Goal: Information Seeking & Learning: Find contact information

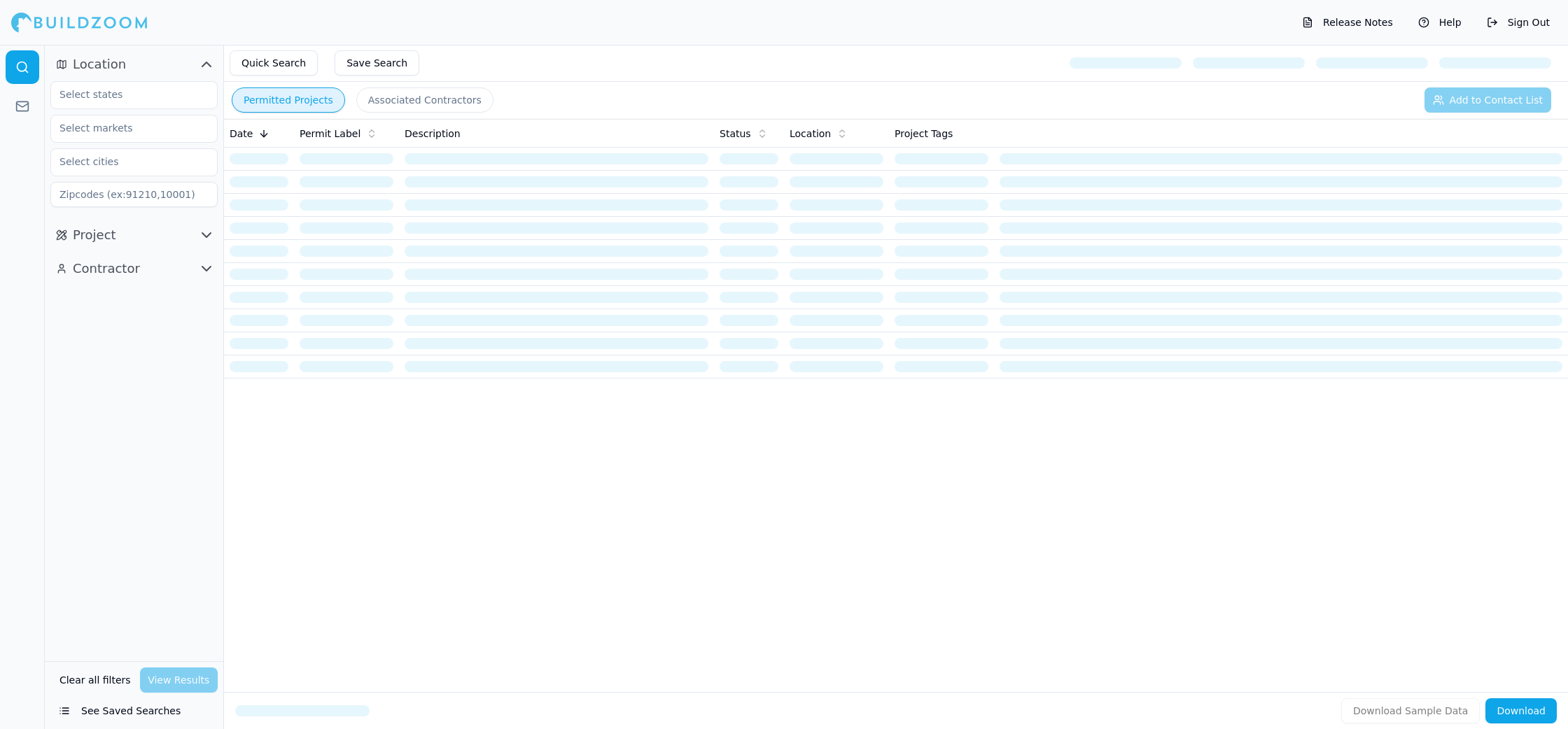
click at [142, 711] on button "See Saved Searches" at bounding box center [134, 711] width 167 height 25
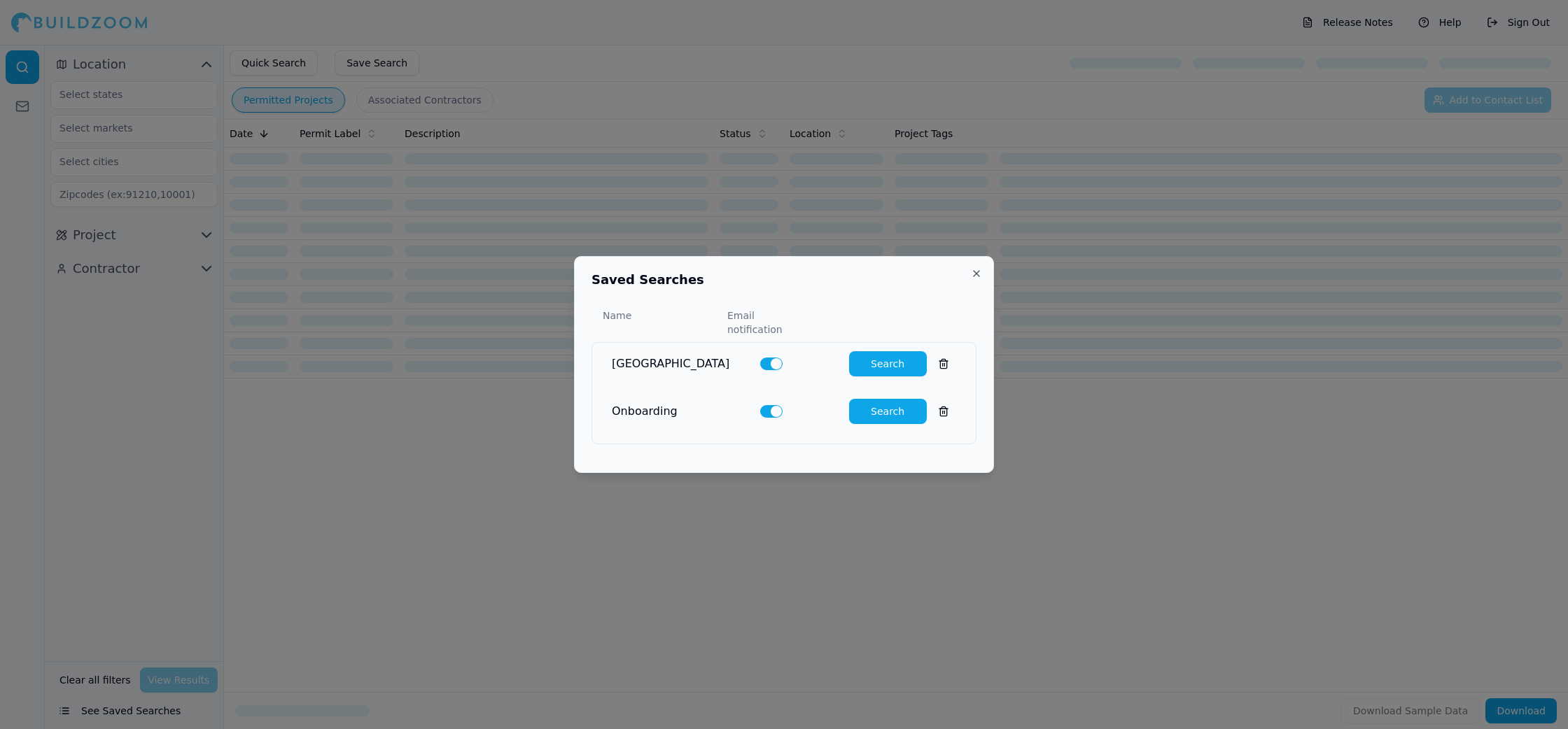
click at [896, 407] on button "Search" at bounding box center [887, 411] width 77 height 25
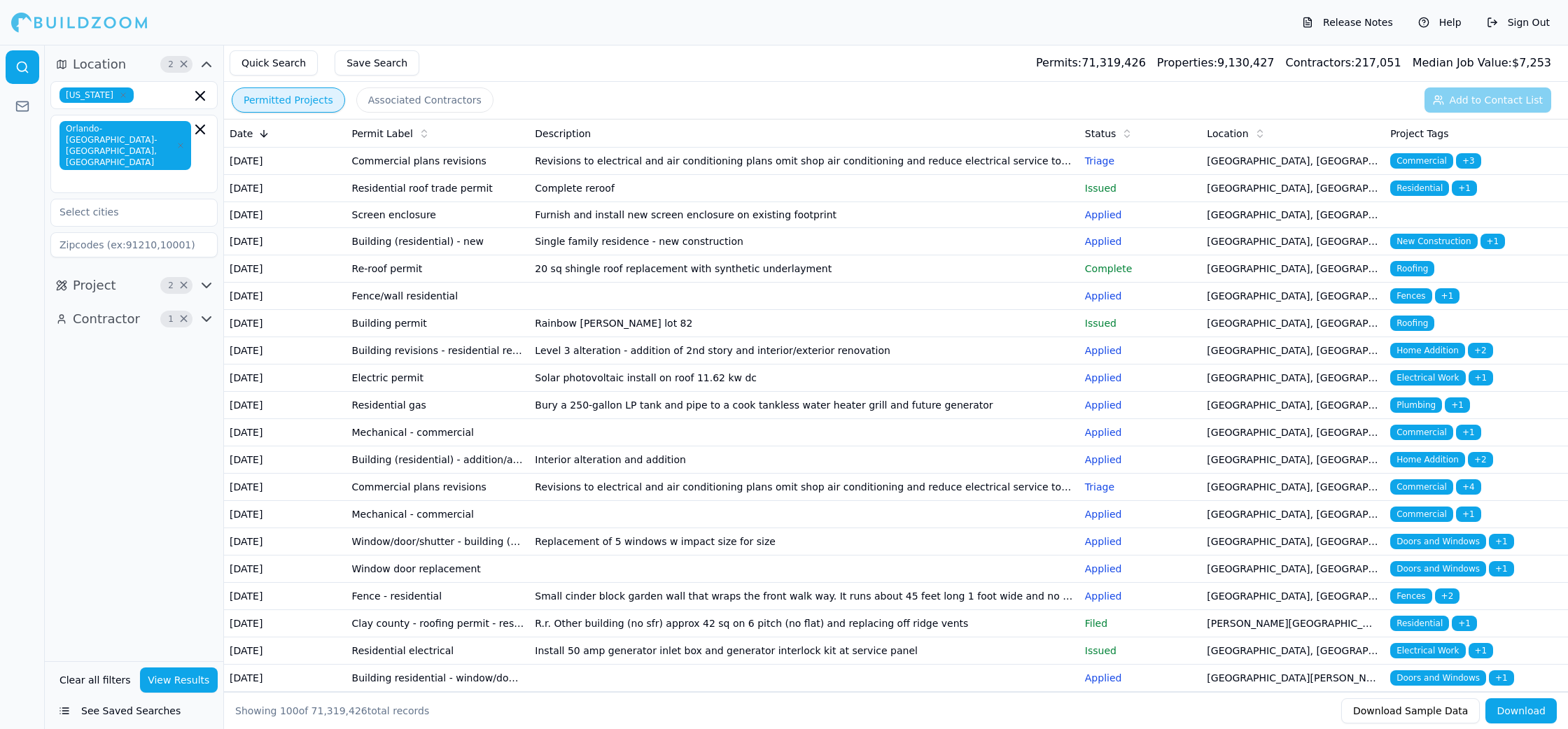
click at [402, 106] on button "Associated Contractors" at bounding box center [425, 100] width 138 height 25
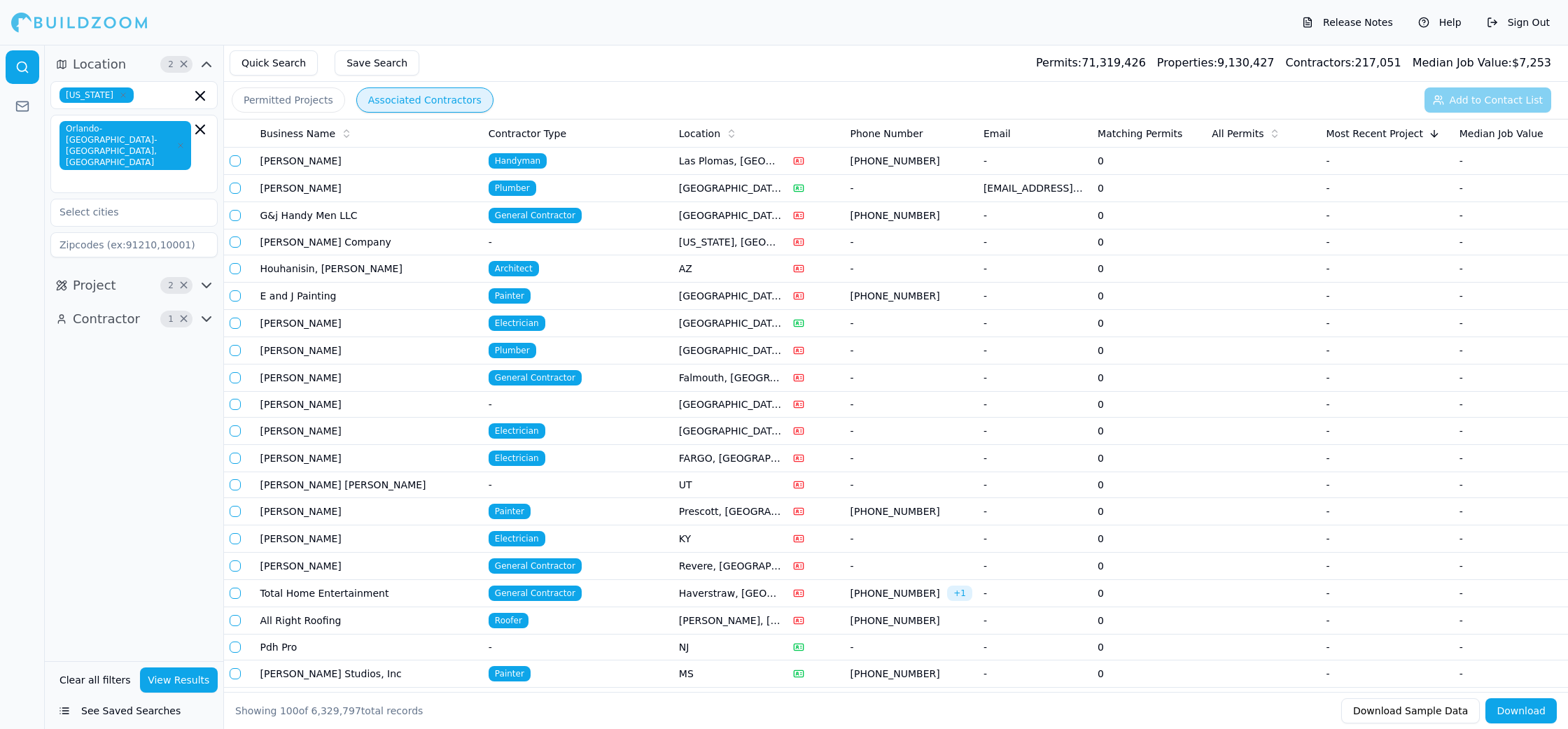
click at [122, 310] on span "Contractor" at bounding box center [106, 319] width 67 height 20
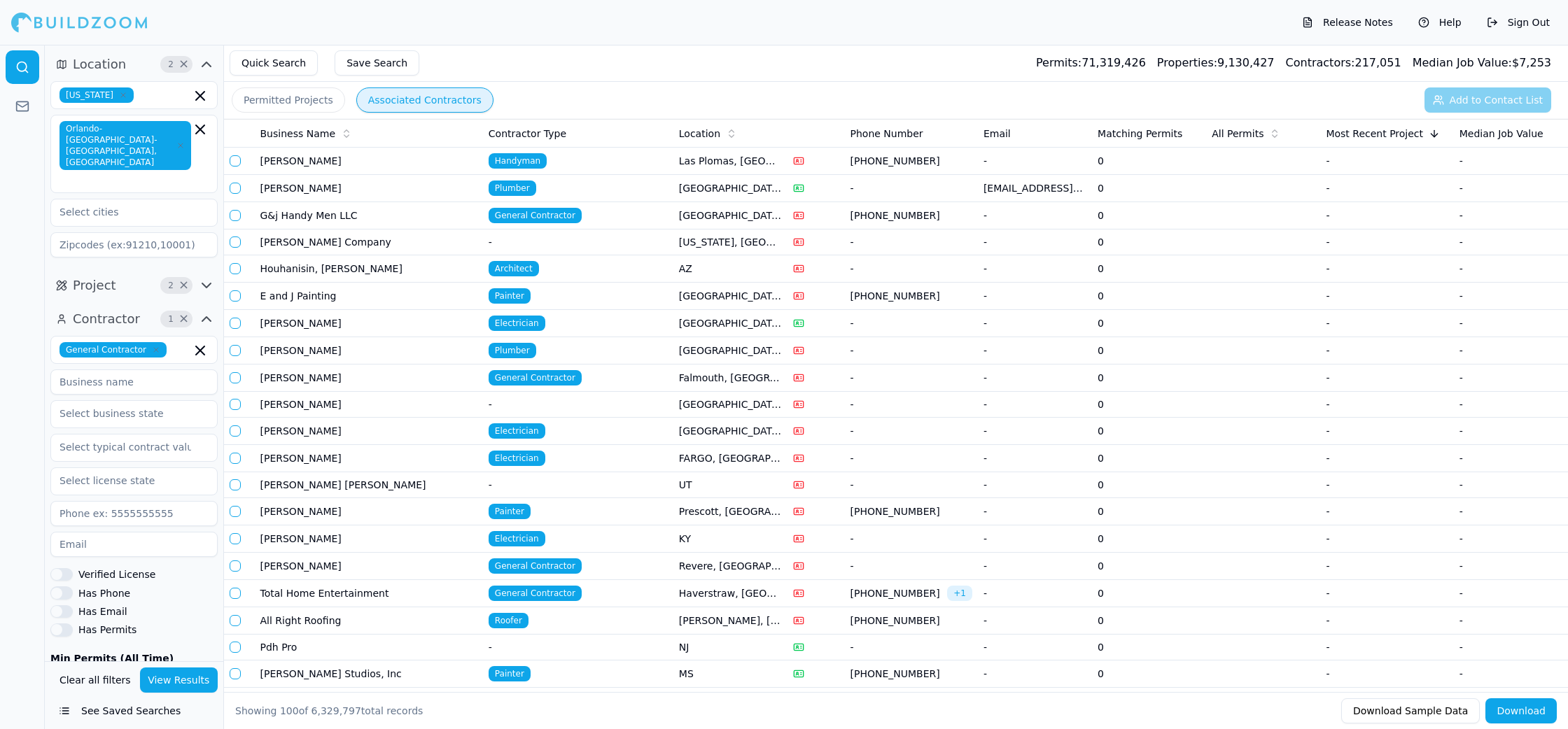
click at [155, 346] on icon "button" at bounding box center [156, 350] width 9 height 9
type input "bu"
click at [143, 393] on div "Home Builder" at bounding box center [134, 403] width 161 height 22
click at [192, 676] on button "View Results" at bounding box center [179, 680] width 78 height 25
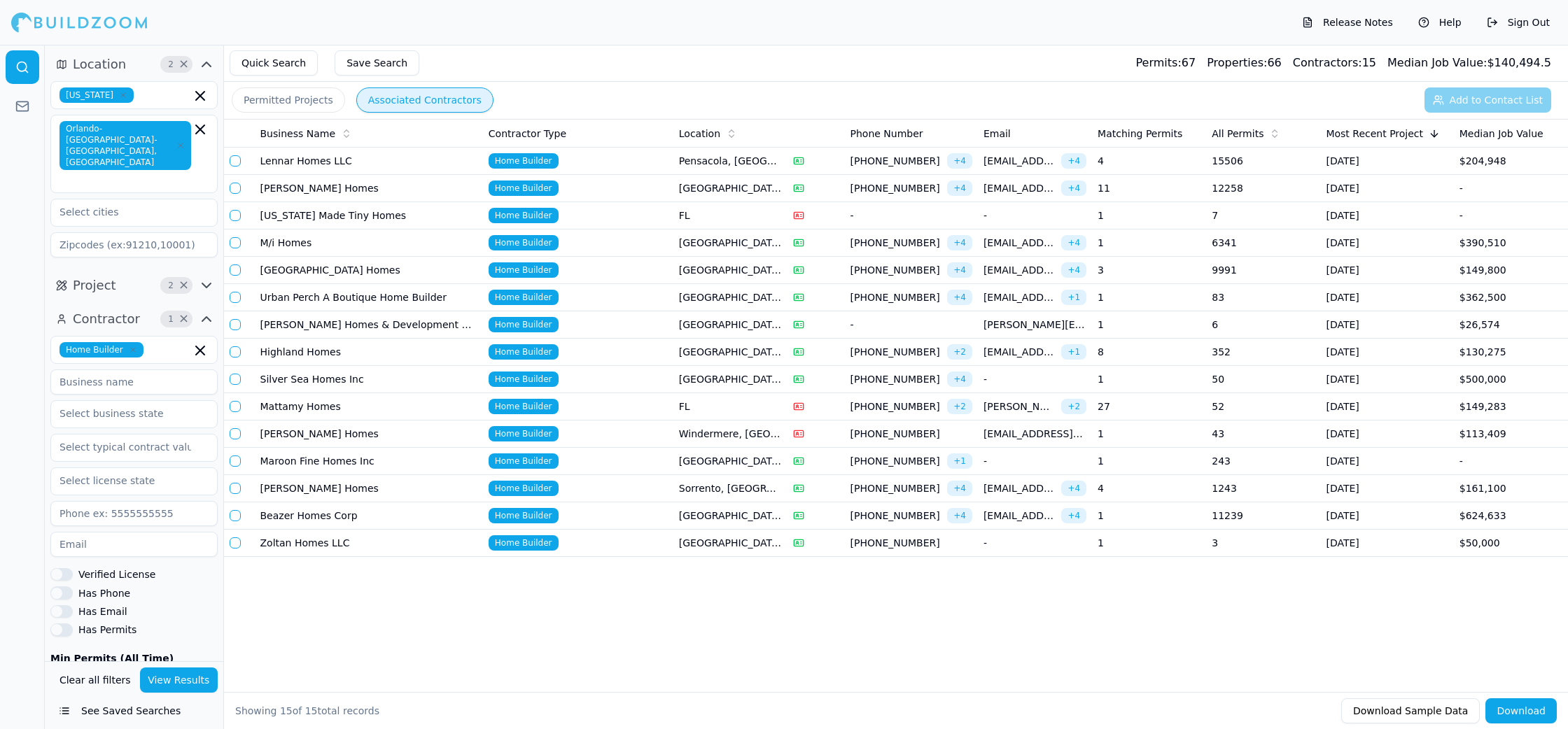
click at [1199, 167] on td "4" at bounding box center [1149, 161] width 114 height 28
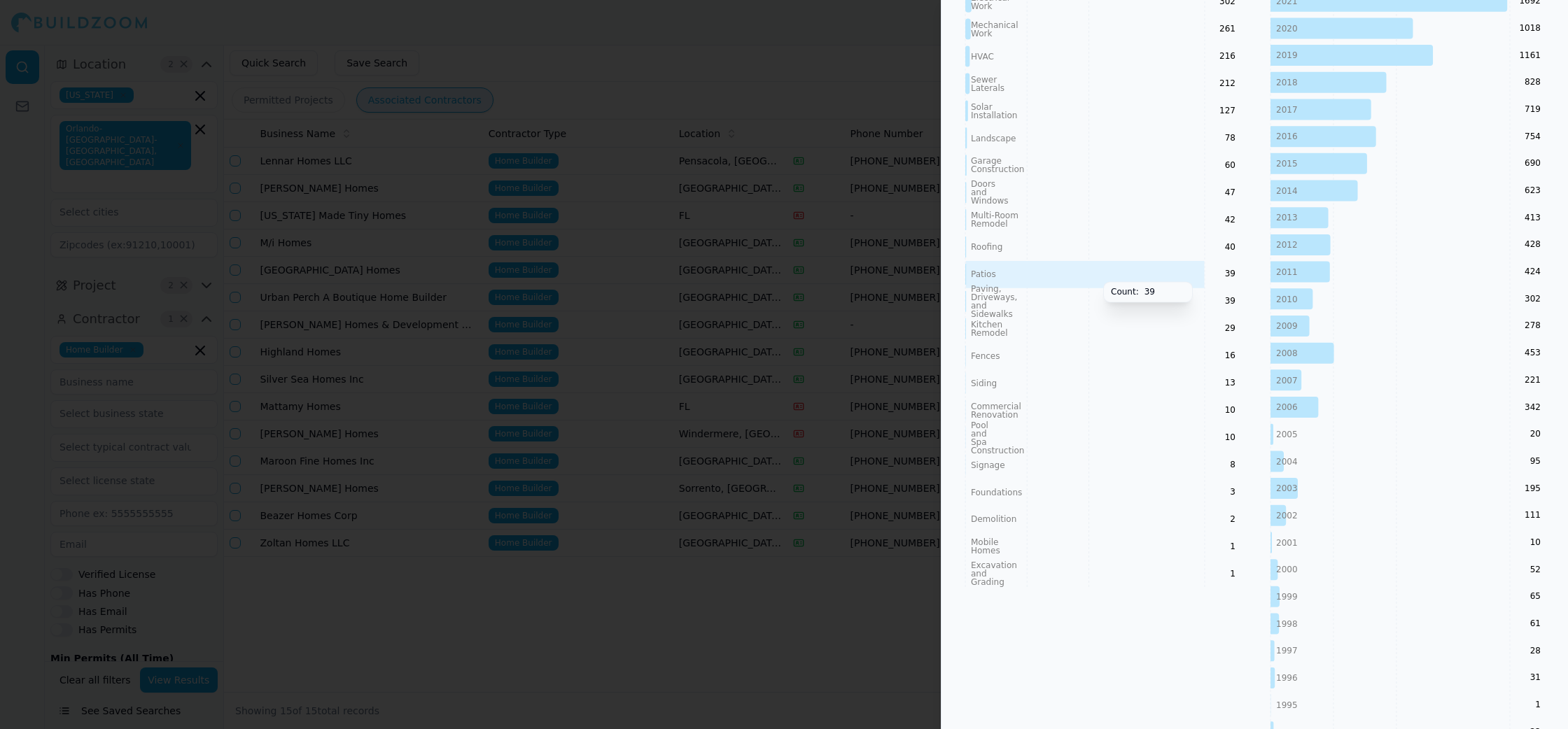
scroll to position [858, 0]
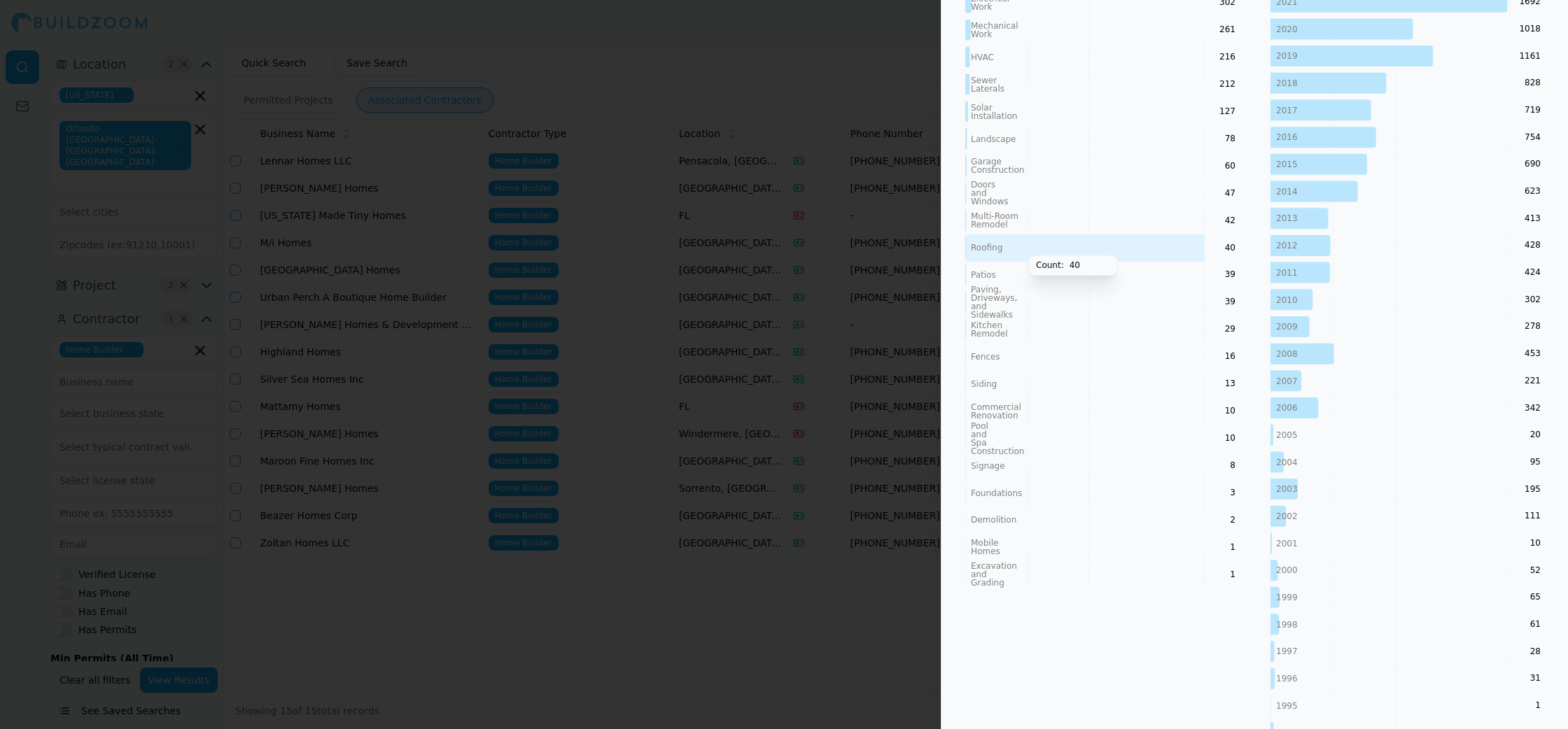
click at [1125, 221] on icon "New Construction Plumbing Home Addition Flatwork Concrete Electrical Work Mecha…" at bounding box center [1103, 234] width 289 height 708
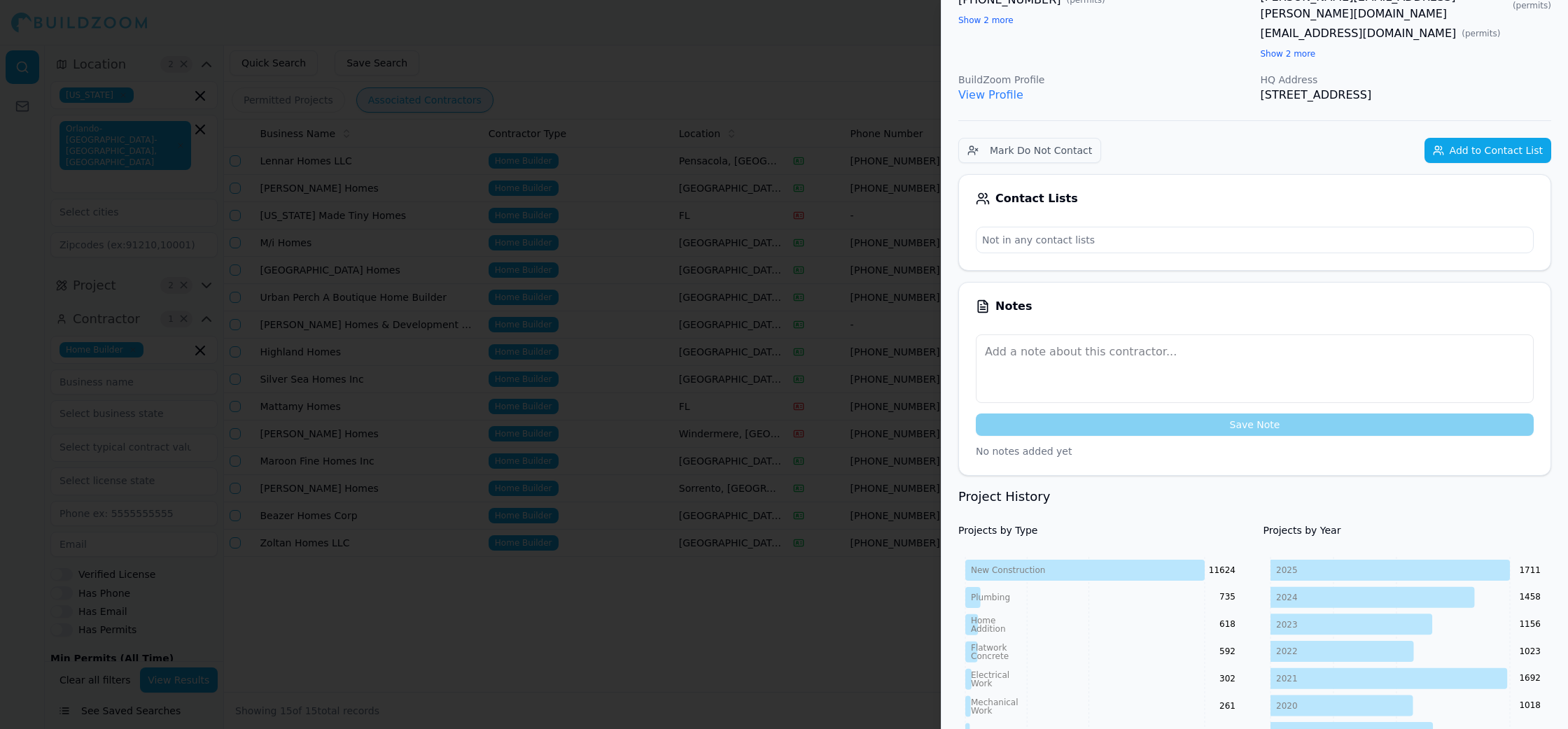
scroll to position [0, 0]
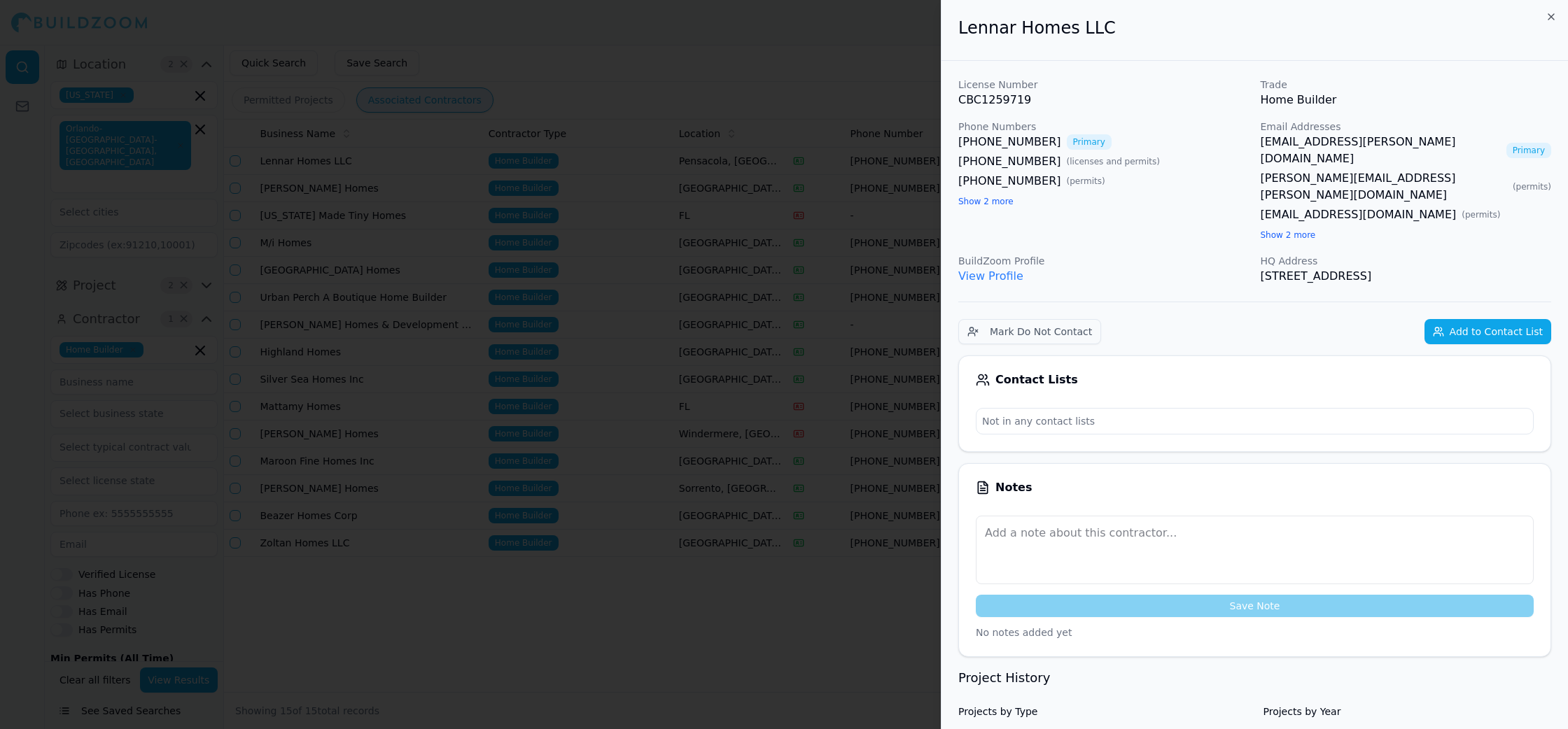
click at [722, 626] on div at bounding box center [784, 364] width 1568 height 729
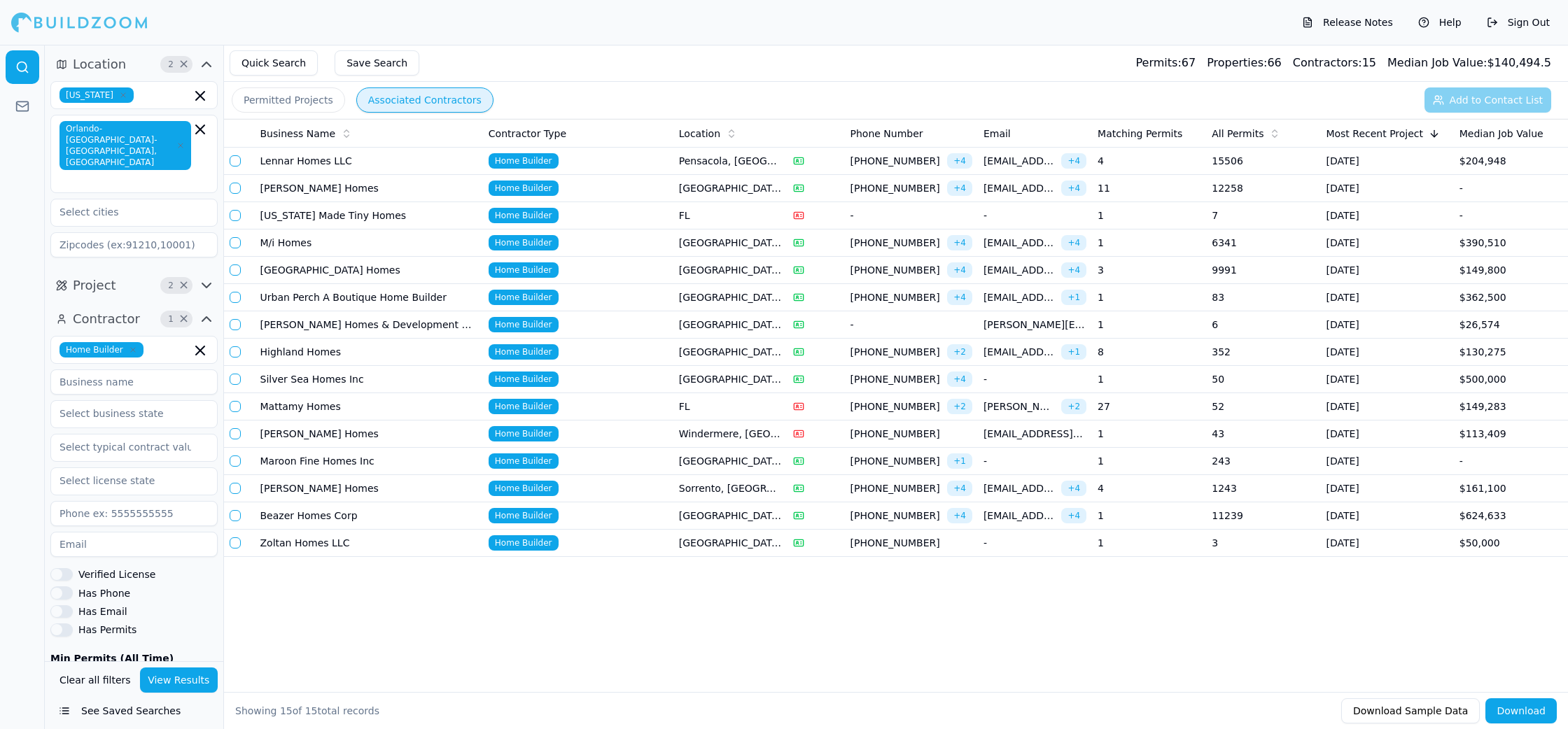
click at [1276, 167] on td "15506" at bounding box center [1262, 161] width 114 height 28
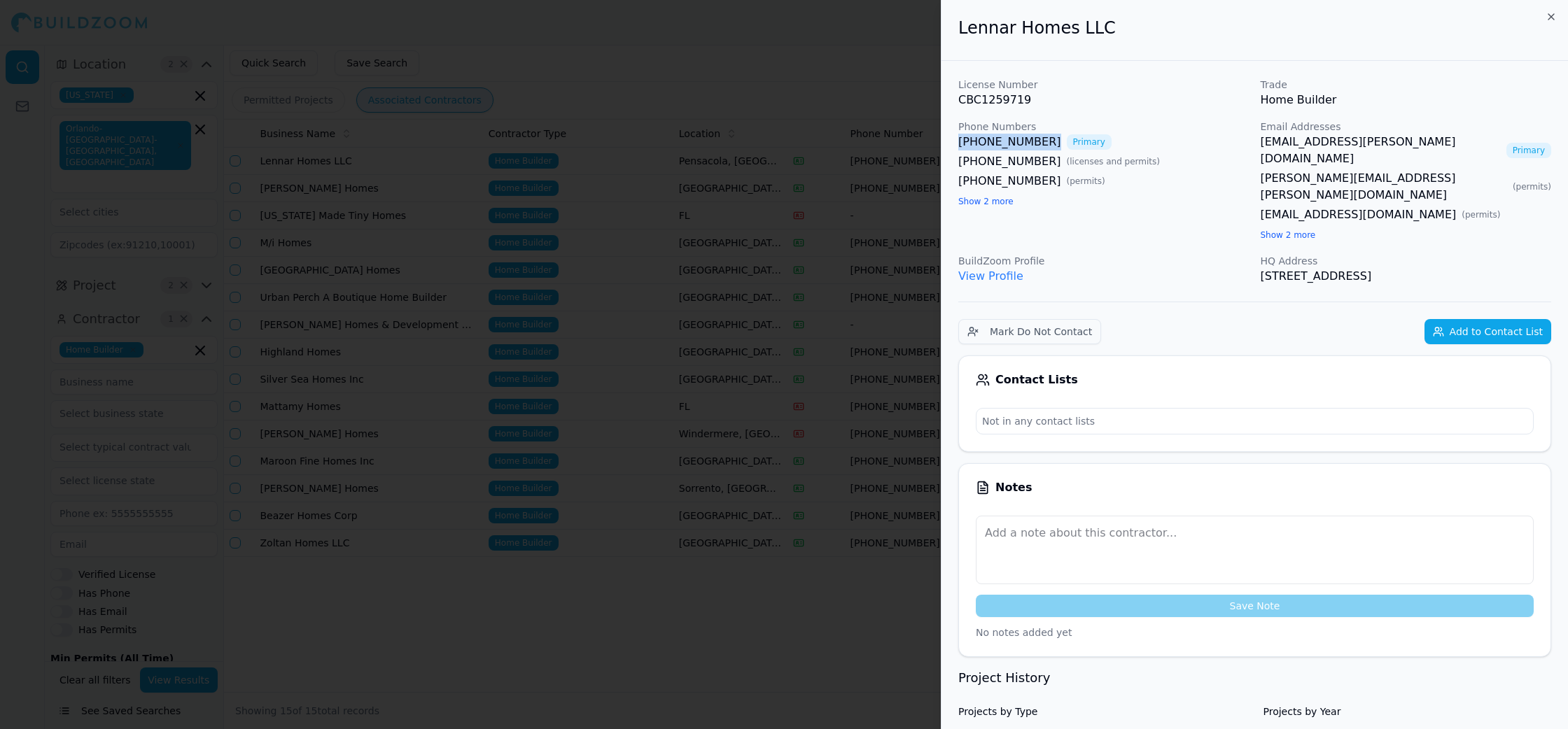
copy link "[PHONE_NUMBER]"
click at [1551, 17] on icon "button" at bounding box center [1551, 17] width 6 height 6
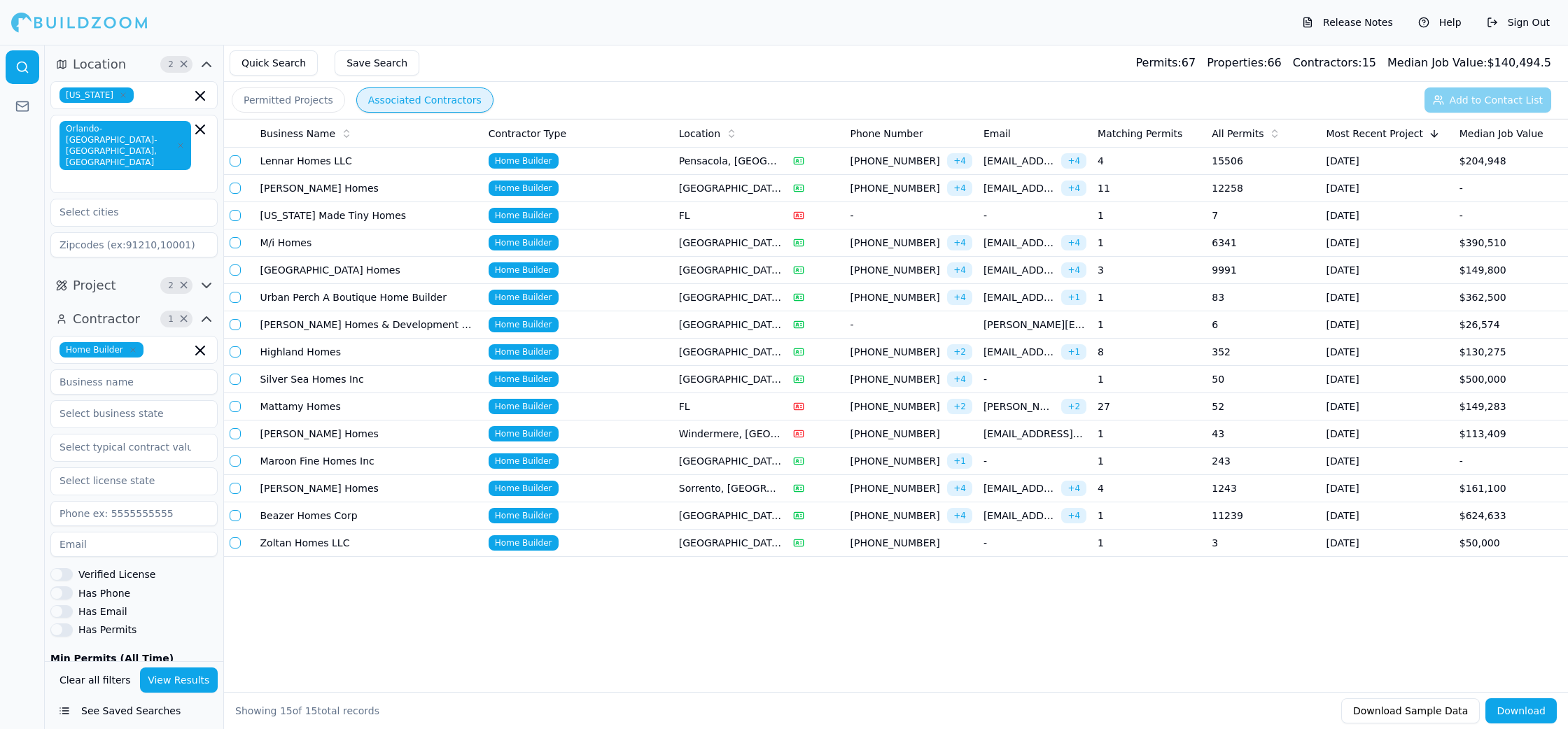
click at [1168, 163] on td "4" at bounding box center [1149, 161] width 114 height 28
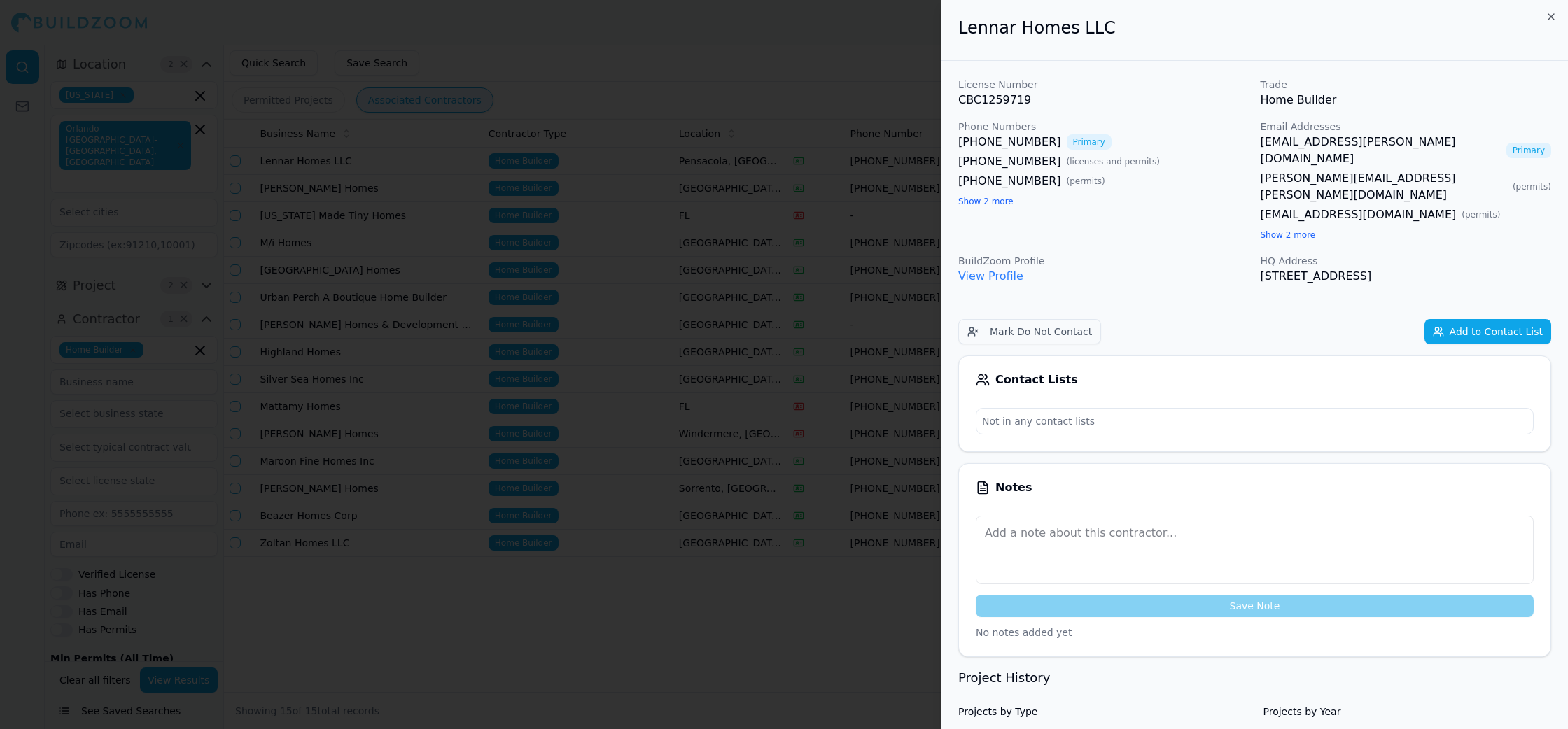
click at [1322, 139] on link "[EMAIL_ADDRESS][PERSON_NAME][DOMAIN_NAME]" at bounding box center [1380, 150] width 240 height 33
click at [786, 72] on div at bounding box center [784, 364] width 1568 height 729
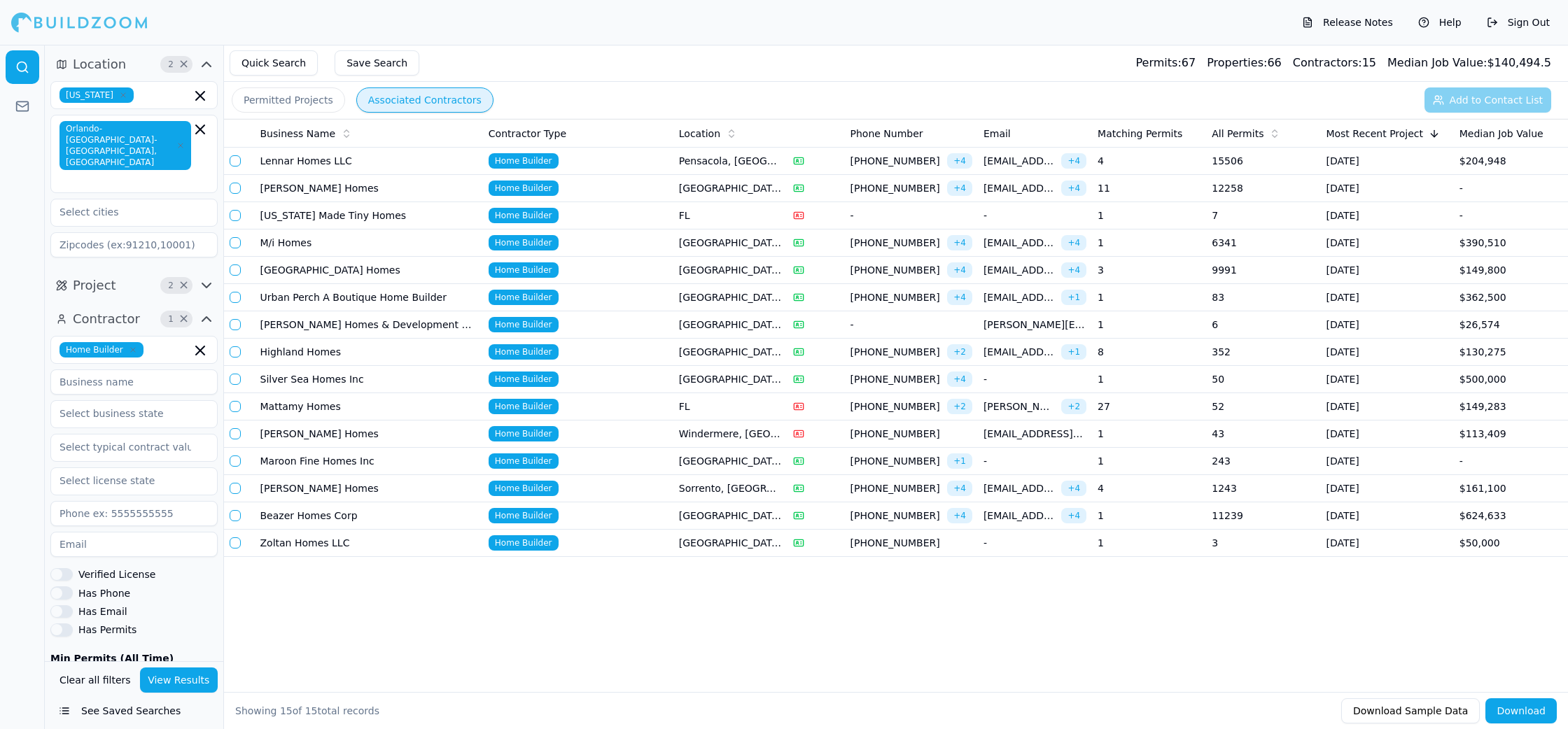
click at [707, 184] on td "[GEOGRAPHIC_DATA], [GEOGRAPHIC_DATA]" at bounding box center [730, 188] width 114 height 28
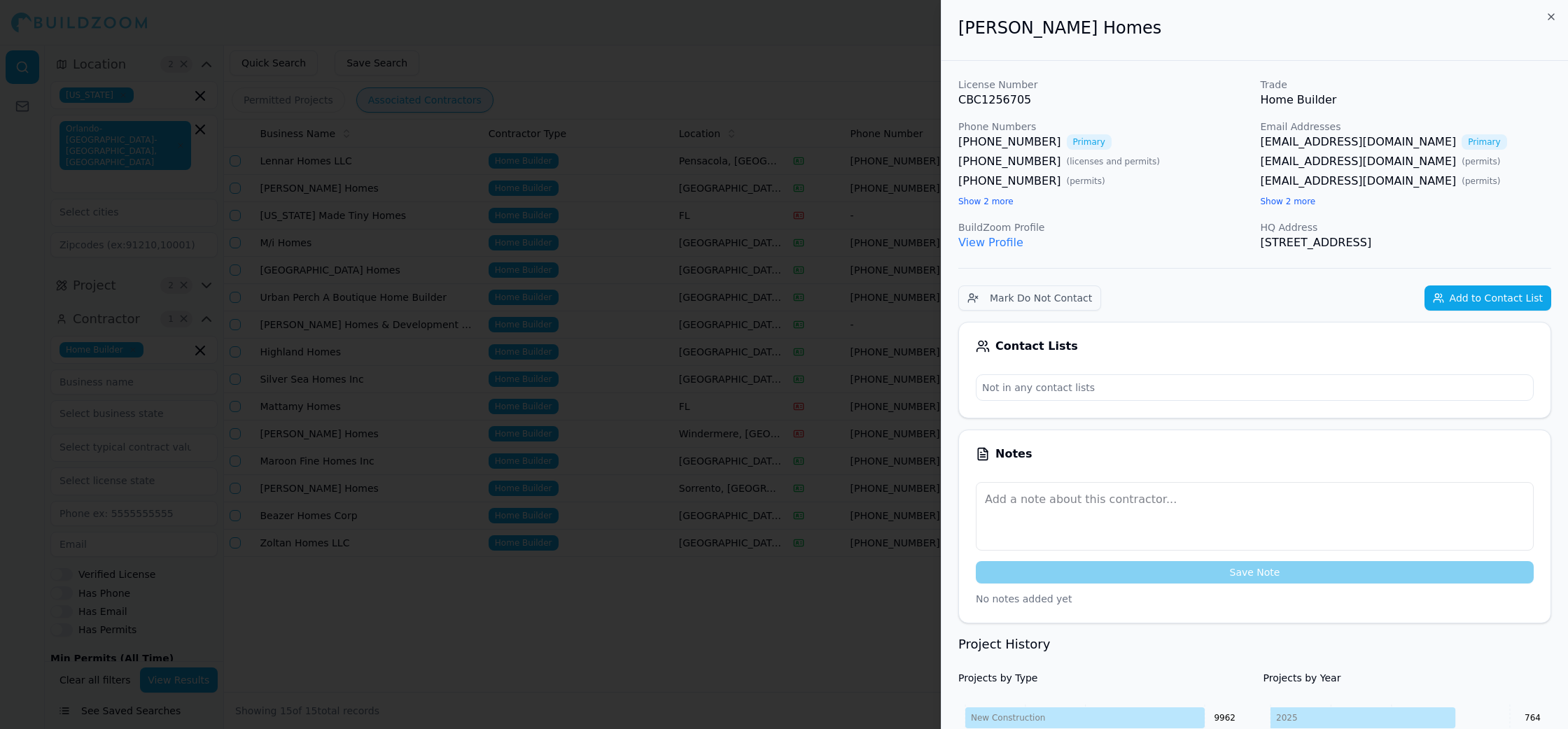
click at [1021, 143] on link "[PHONE_NUMBER]" at bounding box center [1010, 142] width 103 height 17
click at [1349, 145] on link "[EMAIL_ADDRESS][DOMAIN_NAME]" at bounding box center [1358, 142] width 196 height 17
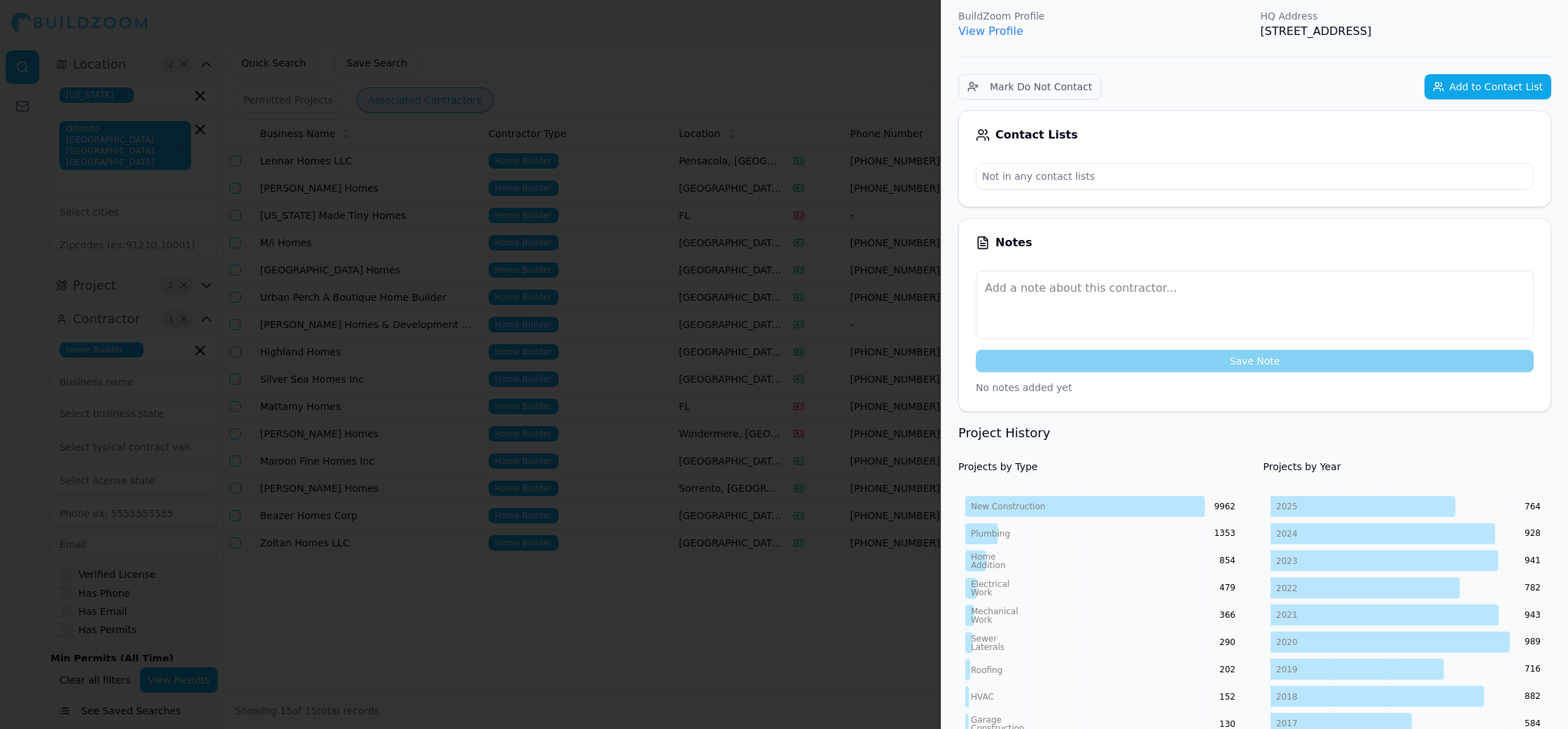
scroll to position [394, 0]
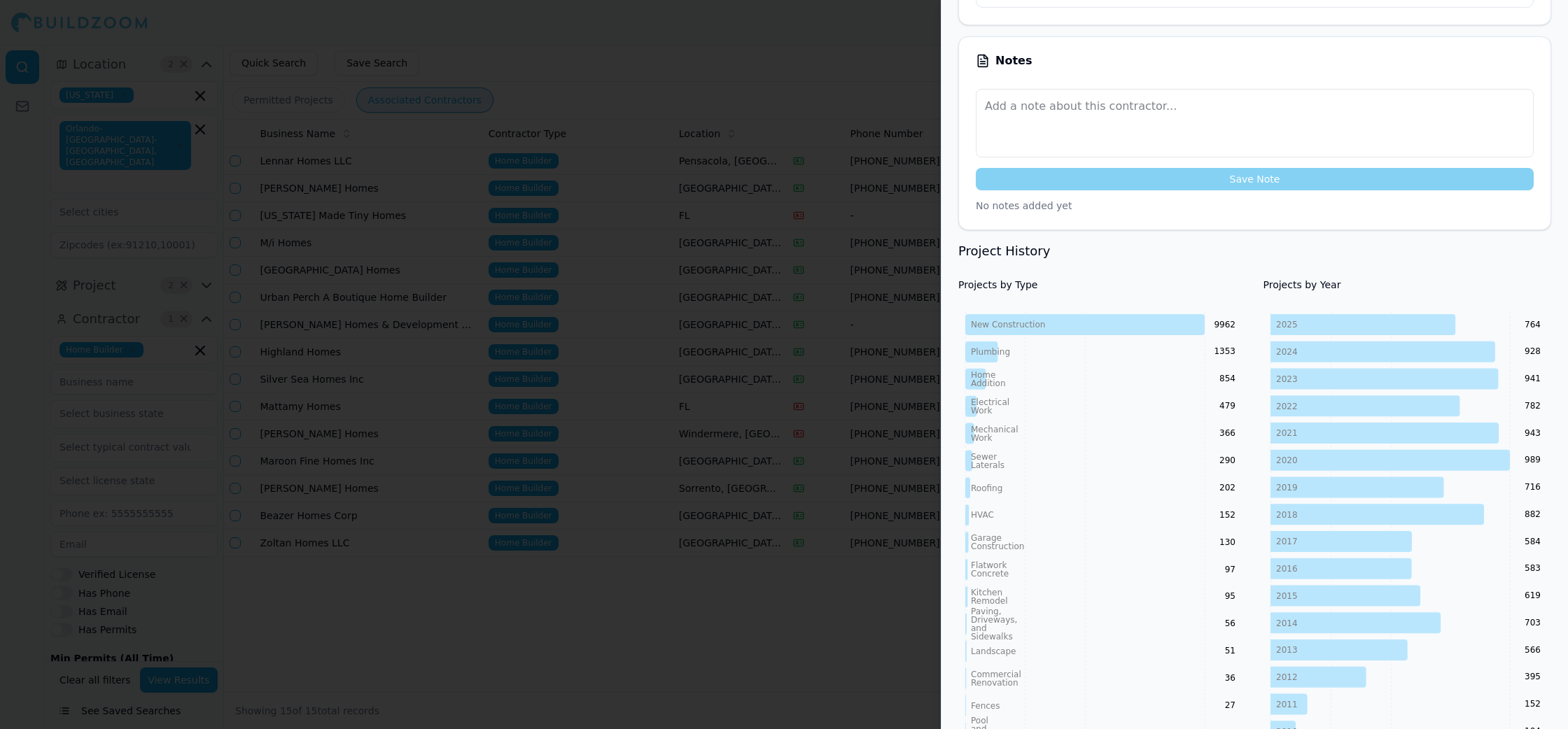
click at [755, 28] on div at bounding box center [784, 364] width 1568 height 729
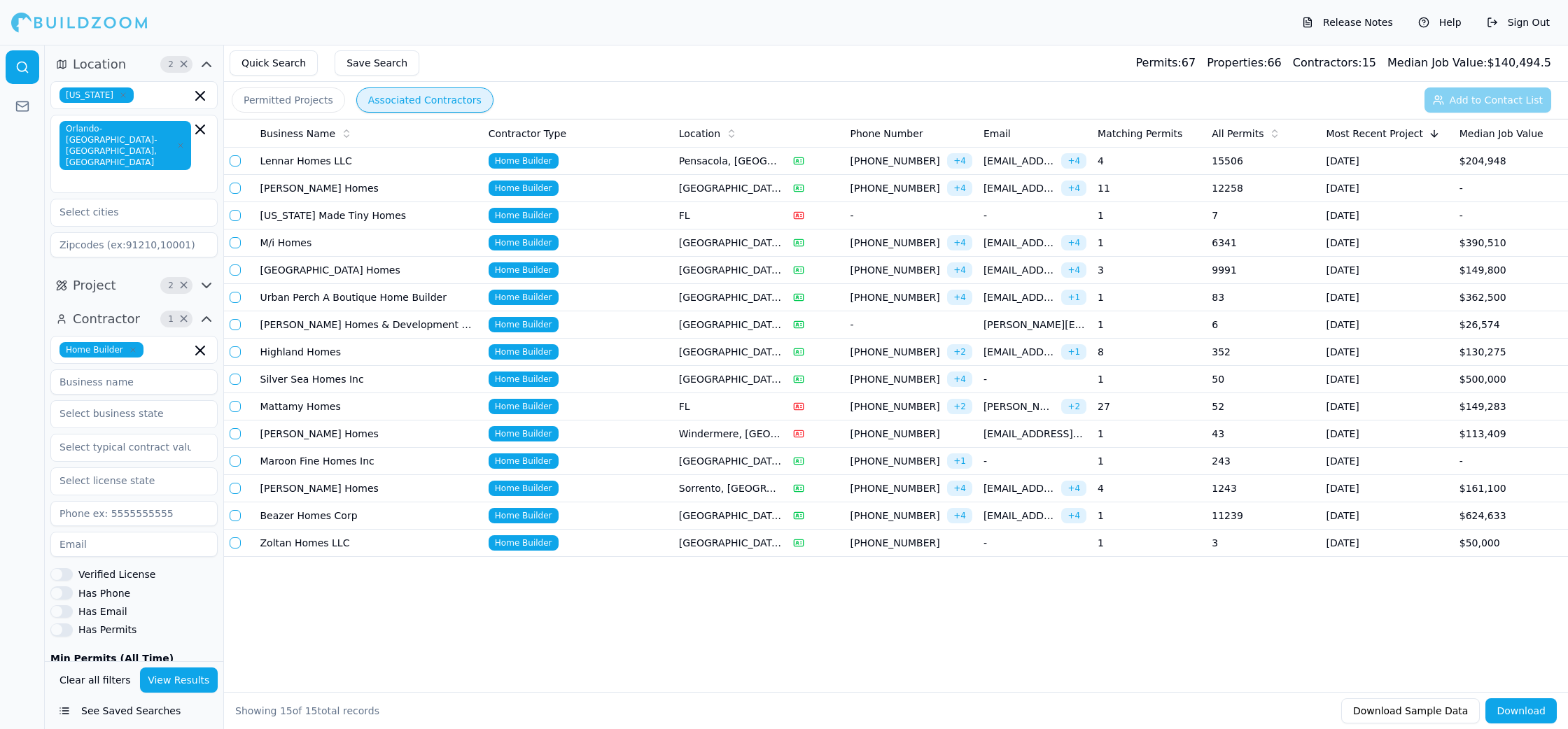
click at [635, 223] on td "Home Builder" at bounding box center [577, 216] width 190 height 28
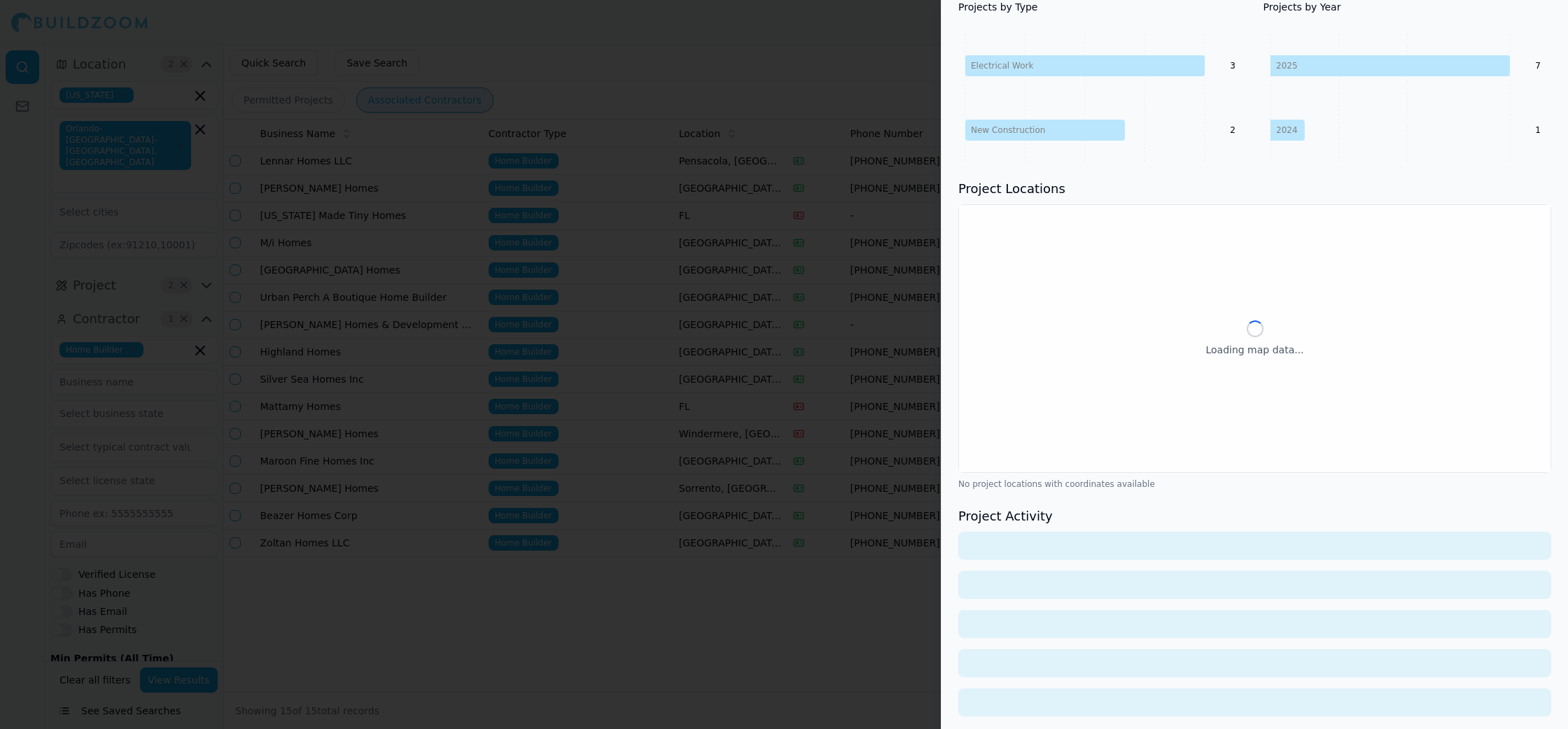
scroll to position [616, 0]
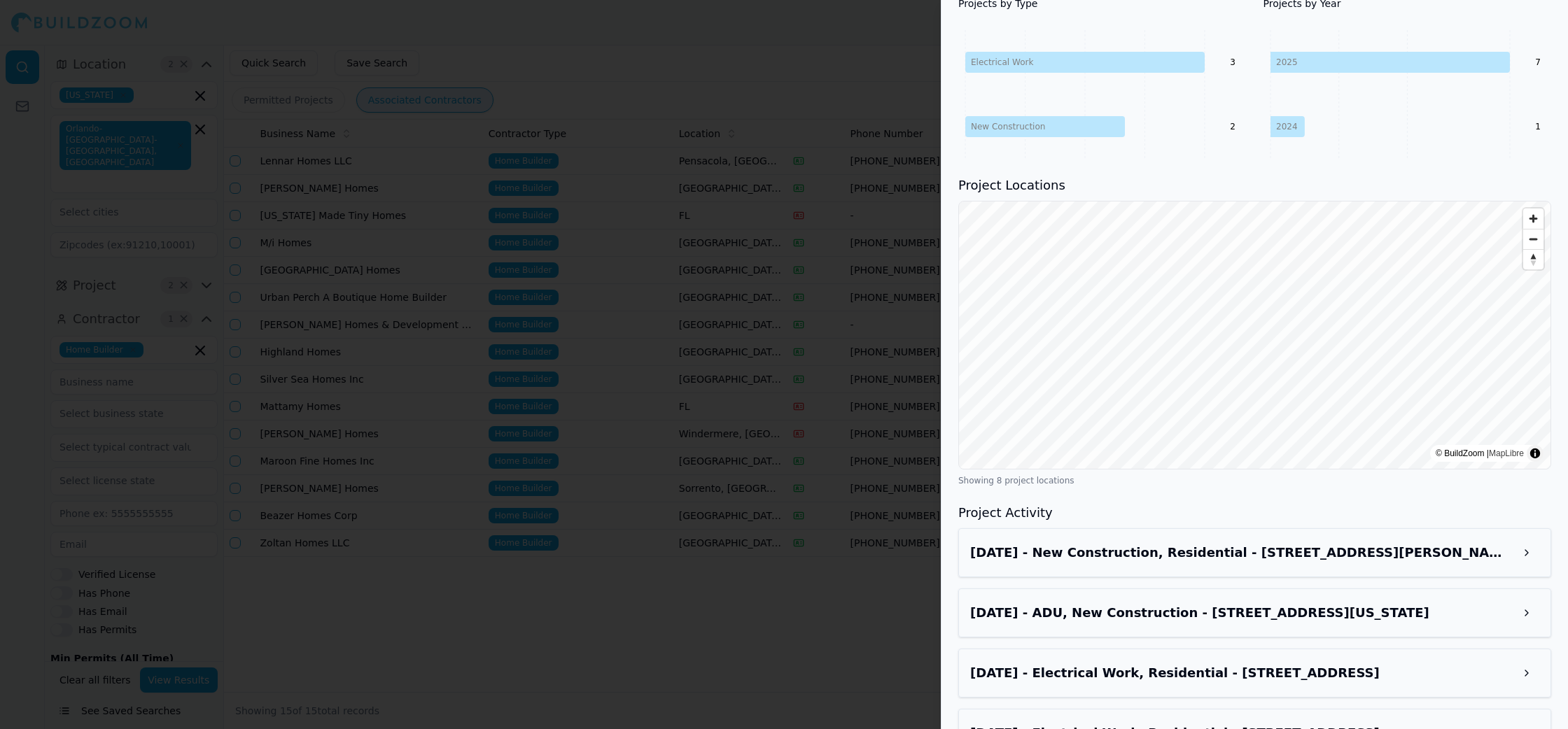
click at [811, 61] on div at bounding box center [784, 364] width 1568 height 729
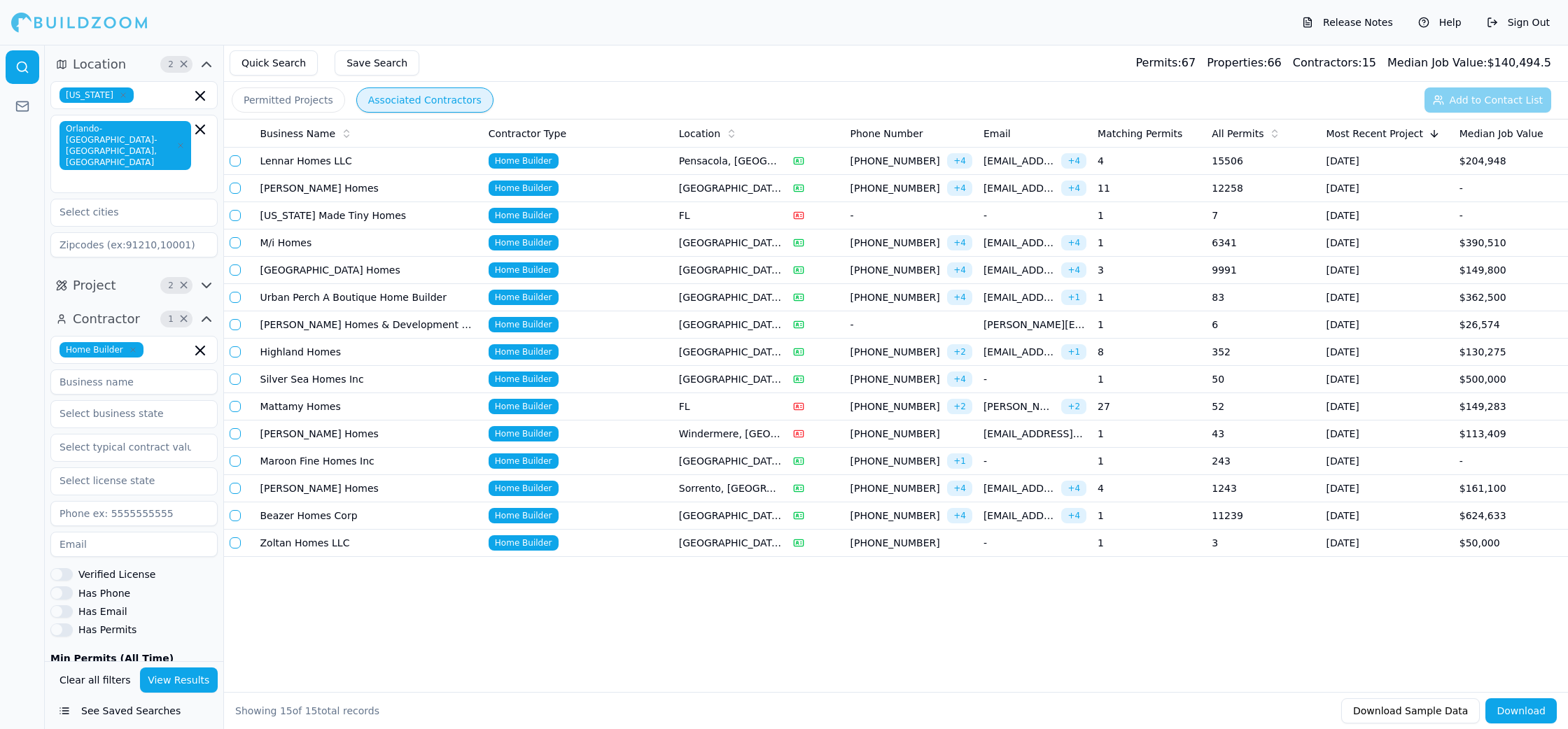
click at [1144, 244] on td "1" at bounding box center [1149, 243] width 114 height 28
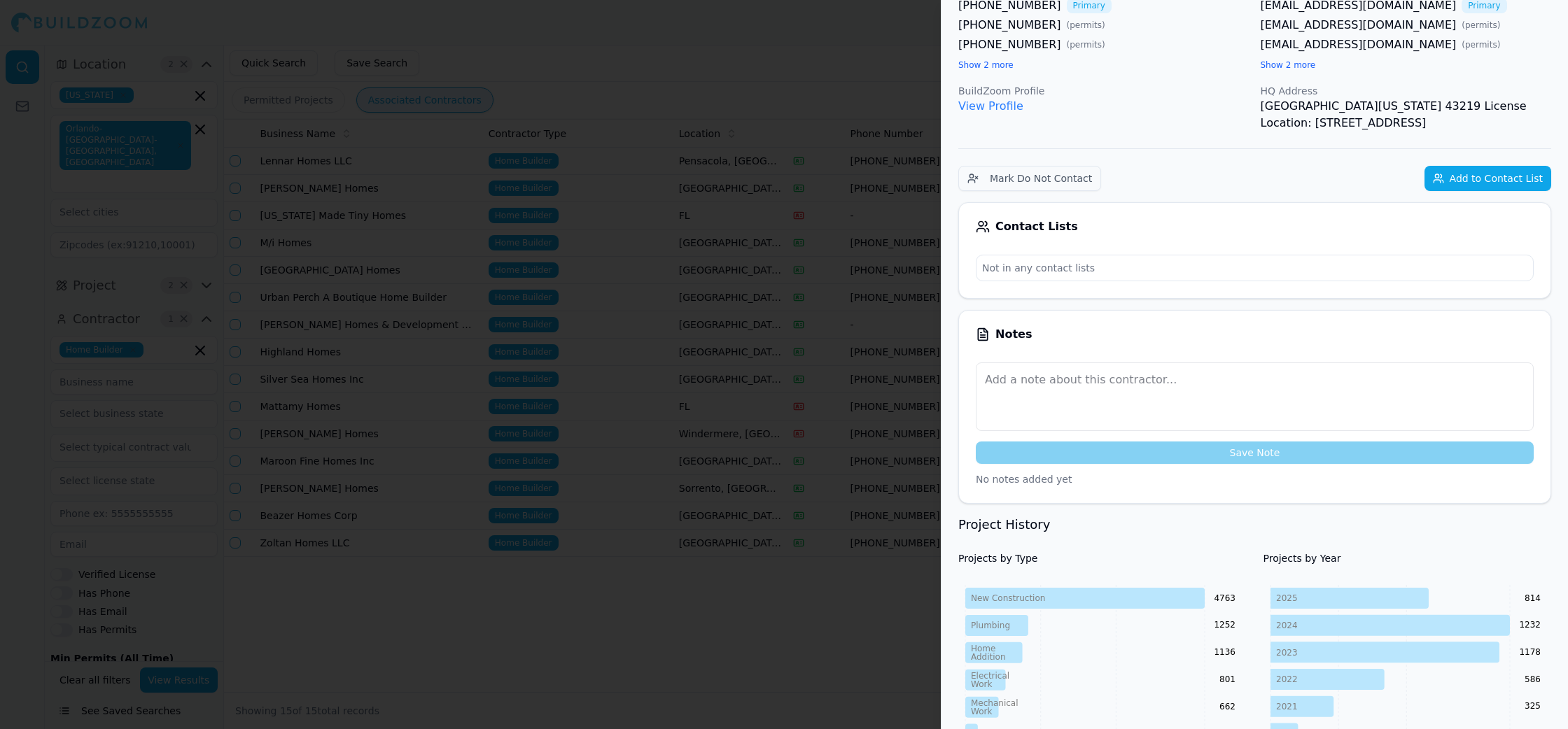
scroll to position [0, 0]
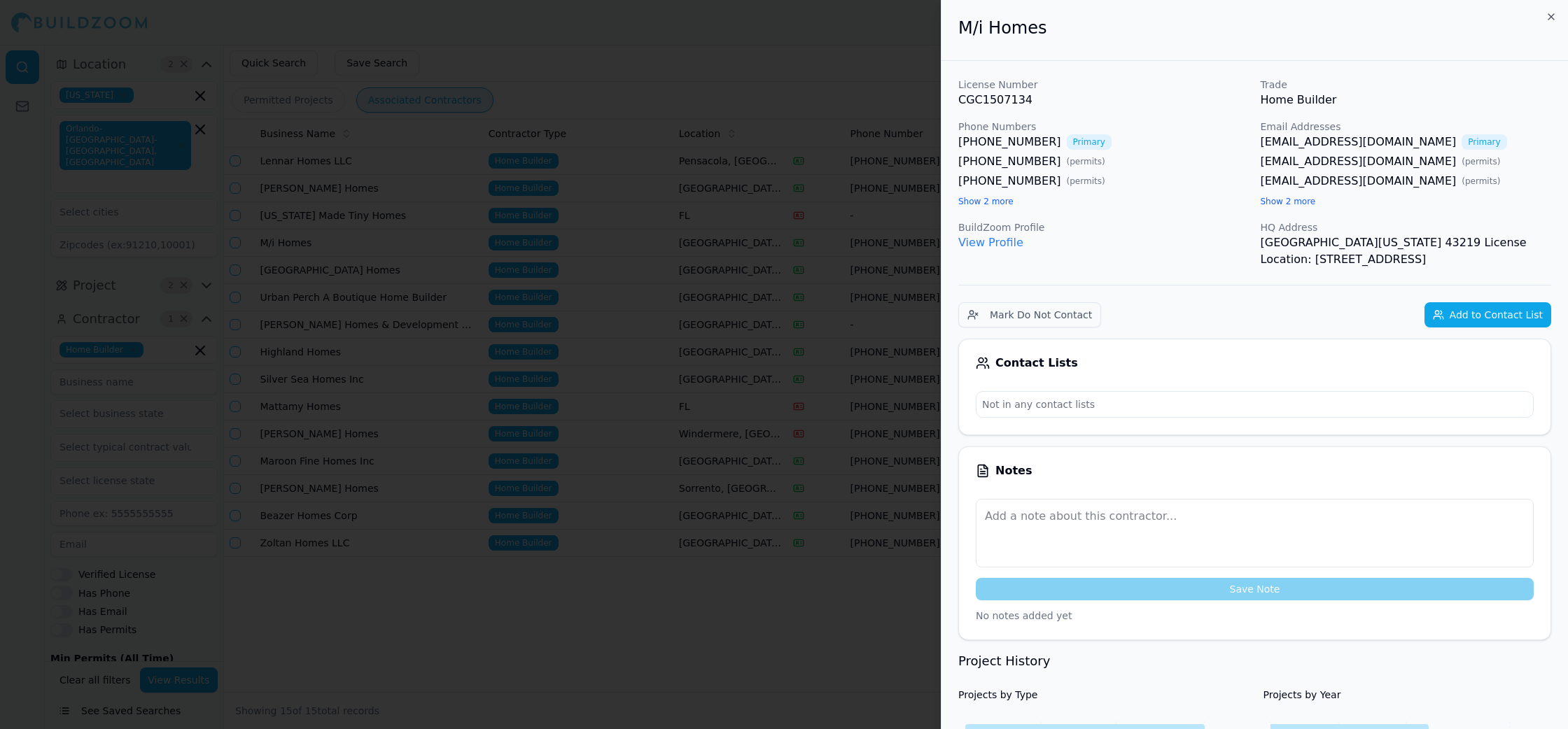
click at [1303, 142] on link "[EMAIL_ADDRESS][DOMAIN_NAME]" at bounding box center [1358, 142] width 196 height 17
click at [803, 59] on div at bounding box center [784, 364] width 1568 height 729
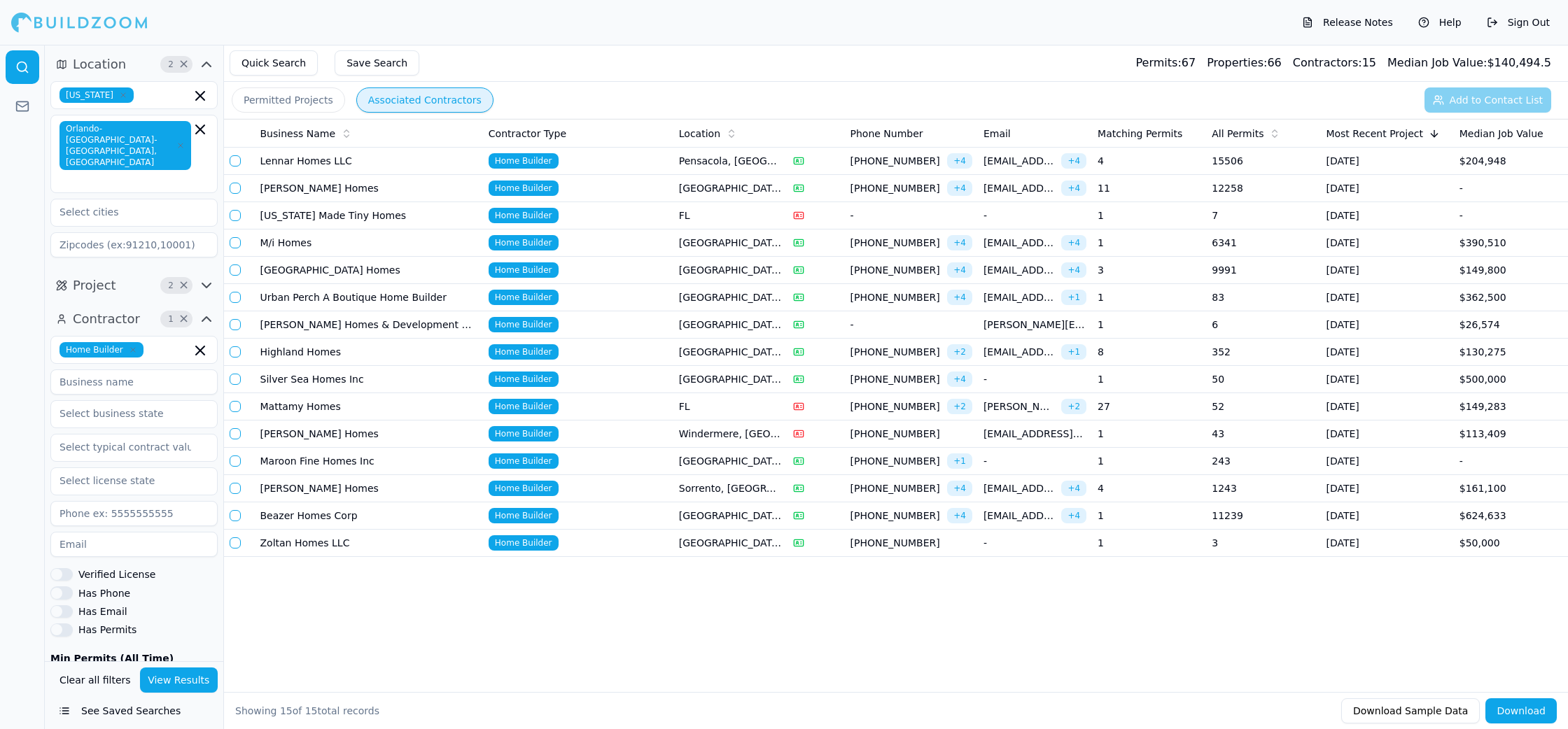
click at [749, 273] on td "[GEOGRAPHIC_DATA], [GEOGRAPHIC_DATA]" at bounding box center [730, 270] width 114 height 28
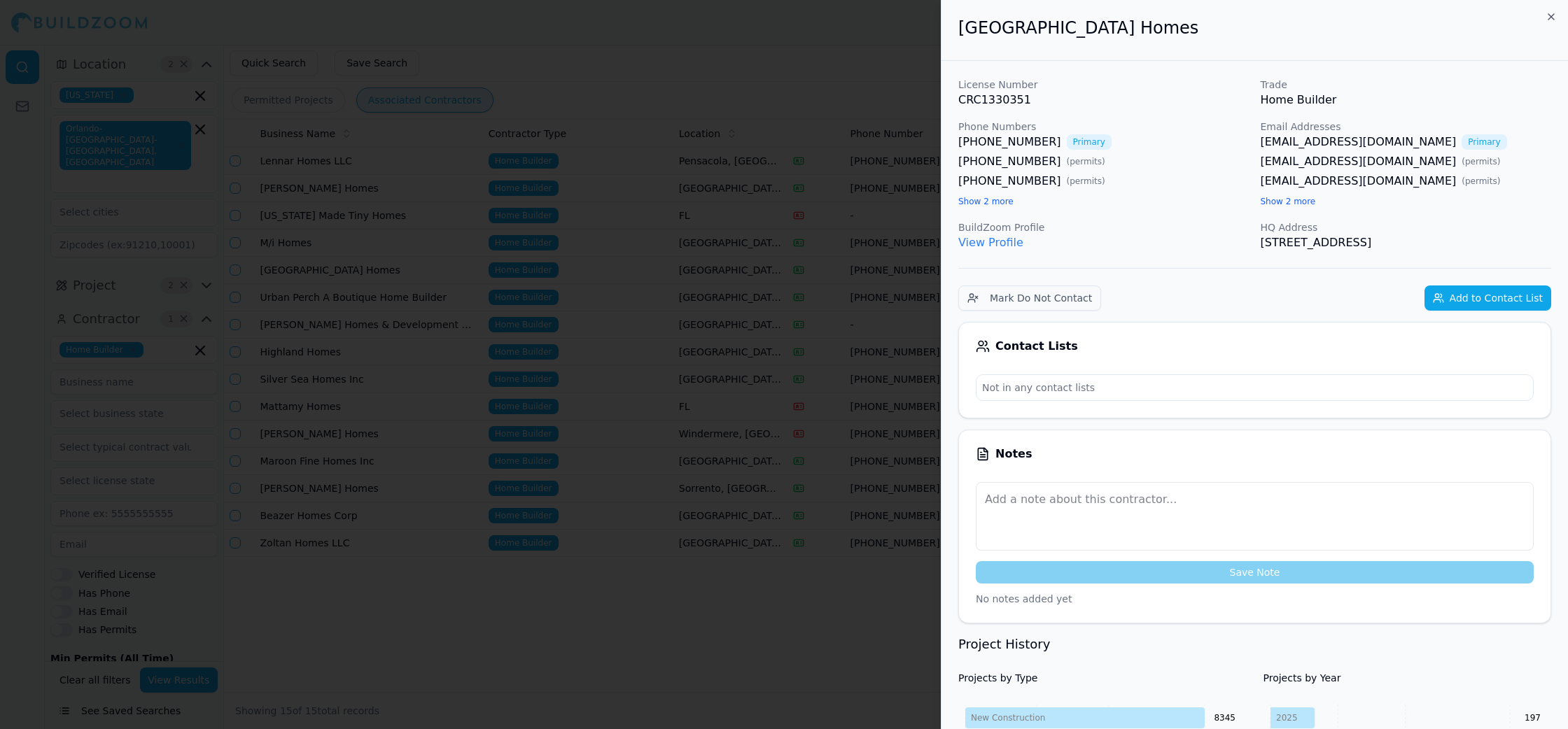
click at [999, 201] on button "Show 2 more" at bounding box center [986, 202] width 55 height 11
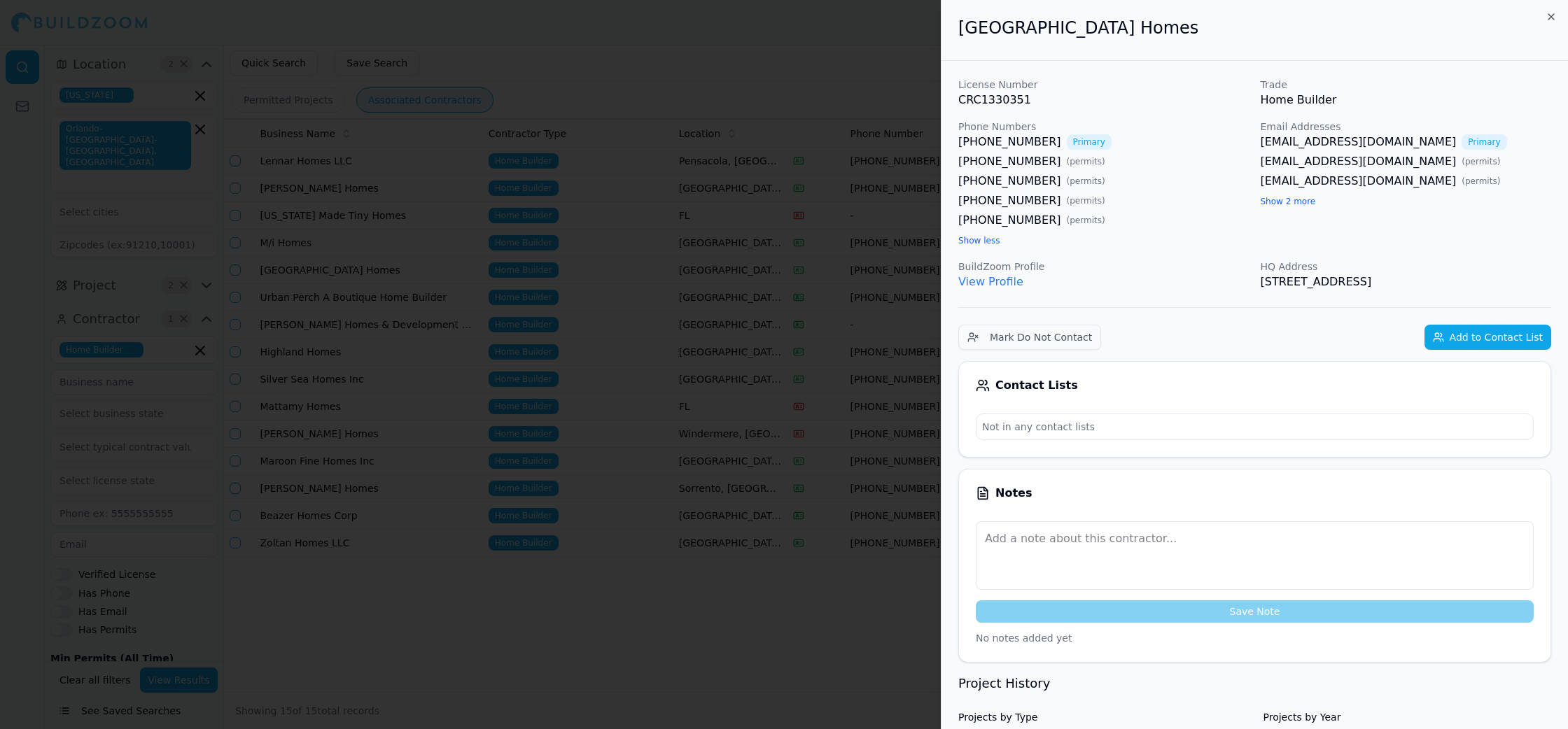
click at [1273, 199] on button "Show 2 more" at bounding box center [1288, 202] width 55 height 11
click at [1302, 142] on link "[EMAIL_ADDRESS][DOMAIN_NAME]" at bounding box center [1358, 142] width 196 height 17
drag, startPoint x: 1374, startPoint y: 203, endPoint x: 1386, endPoint y: 200, distance: 12.4
click at [771, 42] on div at bounding box center [784, 364] width 1568 height 729
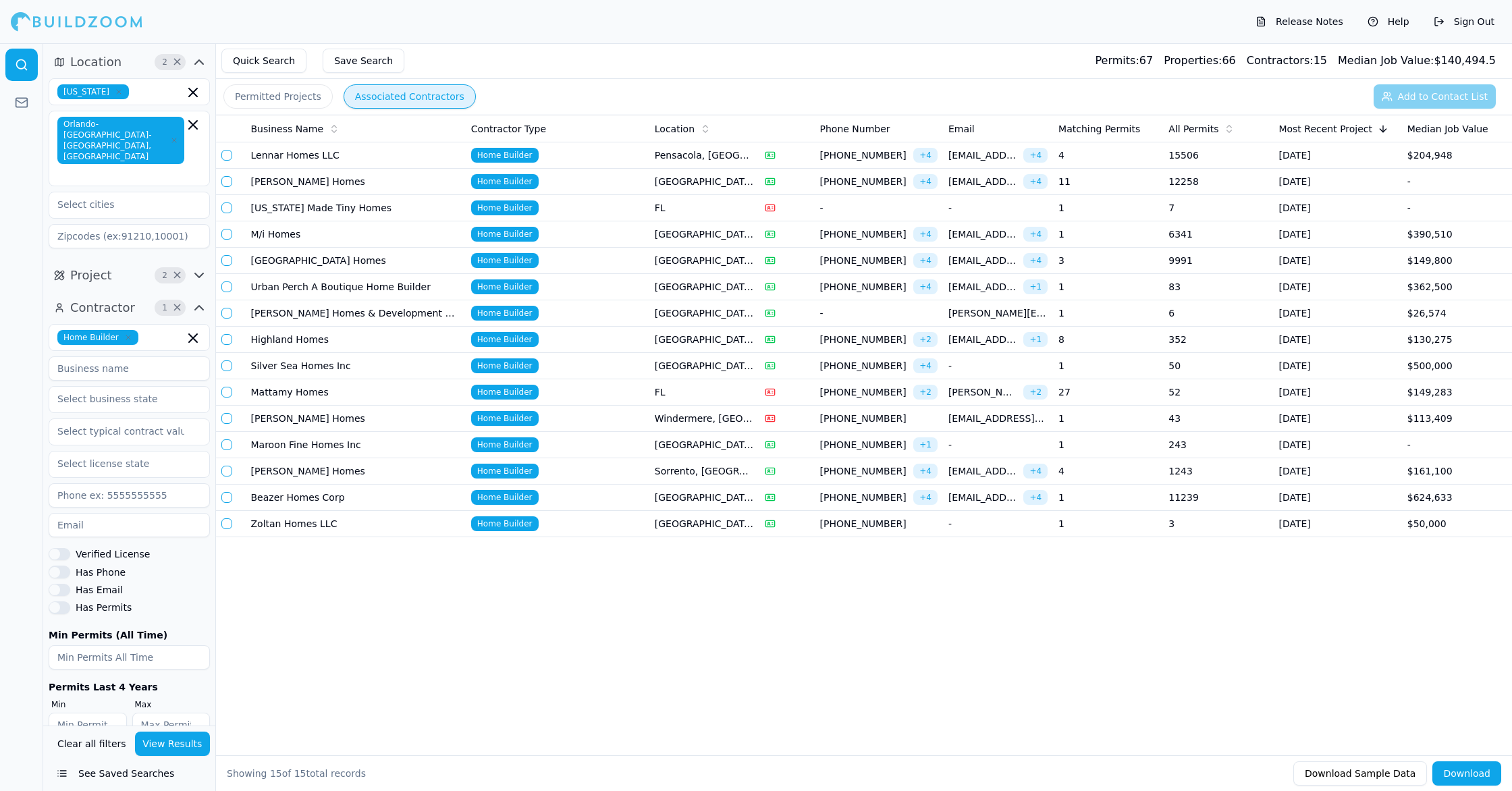
scroll to position [6, 0]
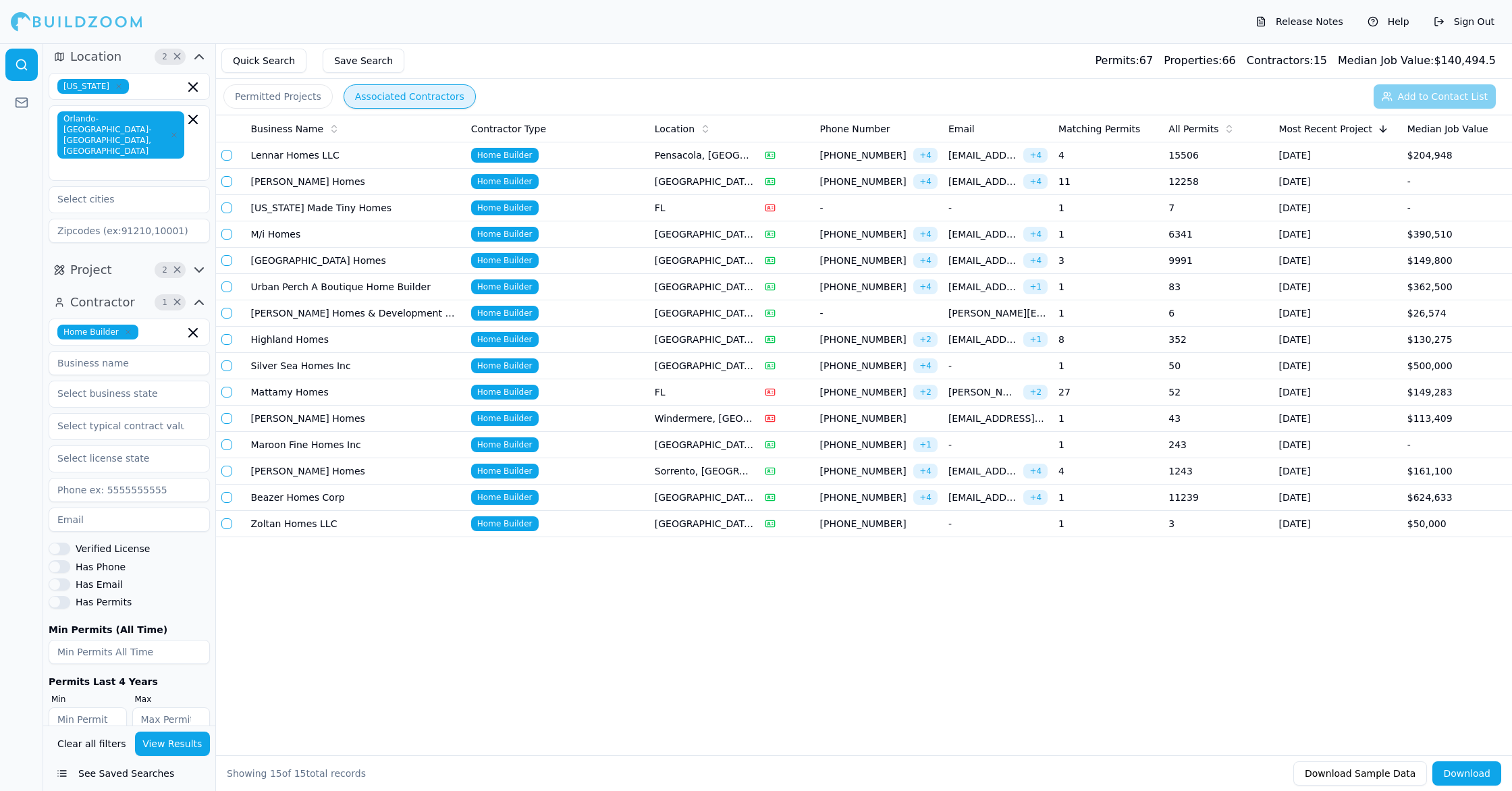
click at [307, 96] on button "Permitted Projects" at bounding box center [277, 97] width 110 height 24
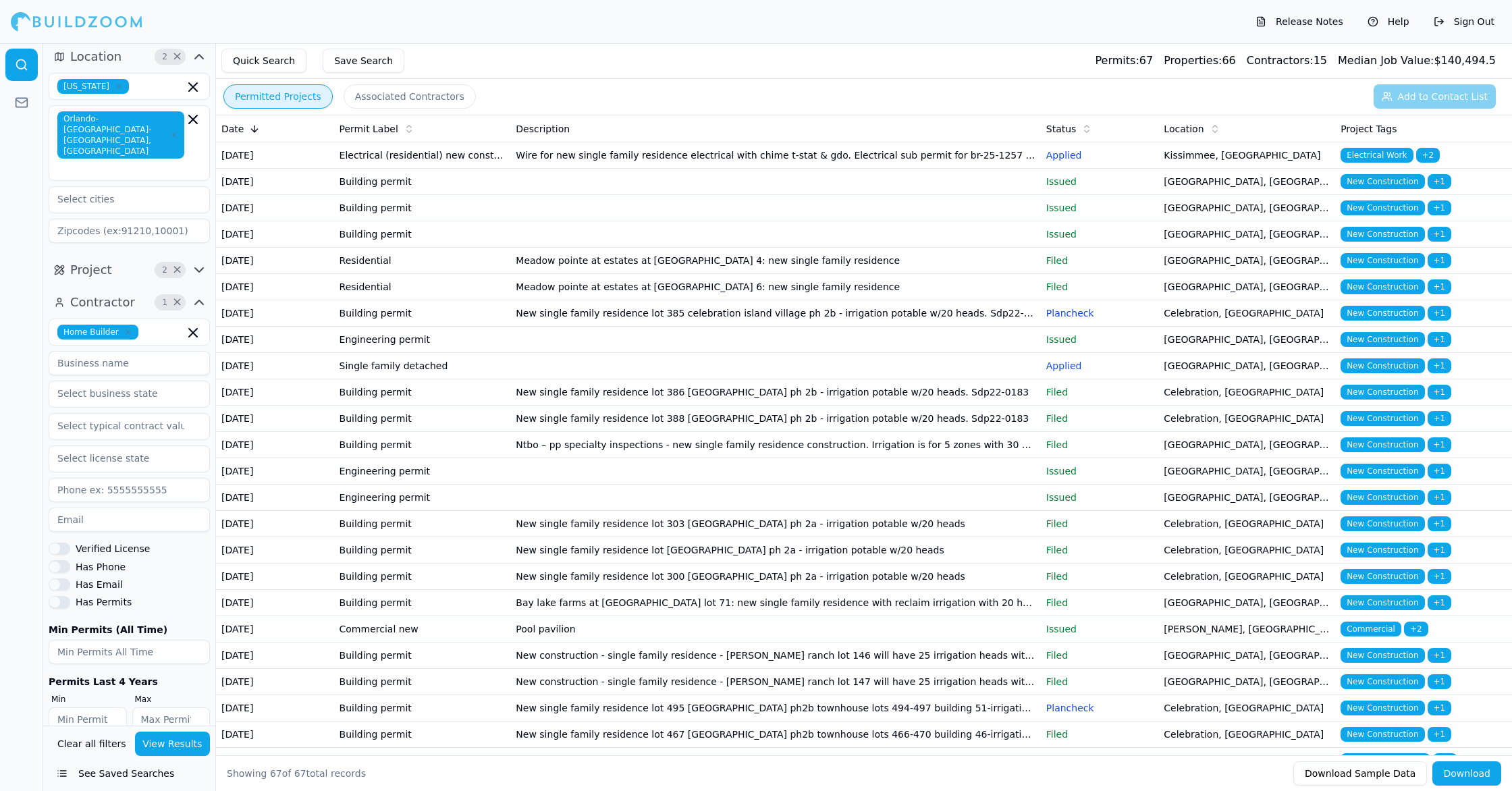
click at [1400, 189] on span "New Construction" at bounding box center [1382, 182] width 84 height 15
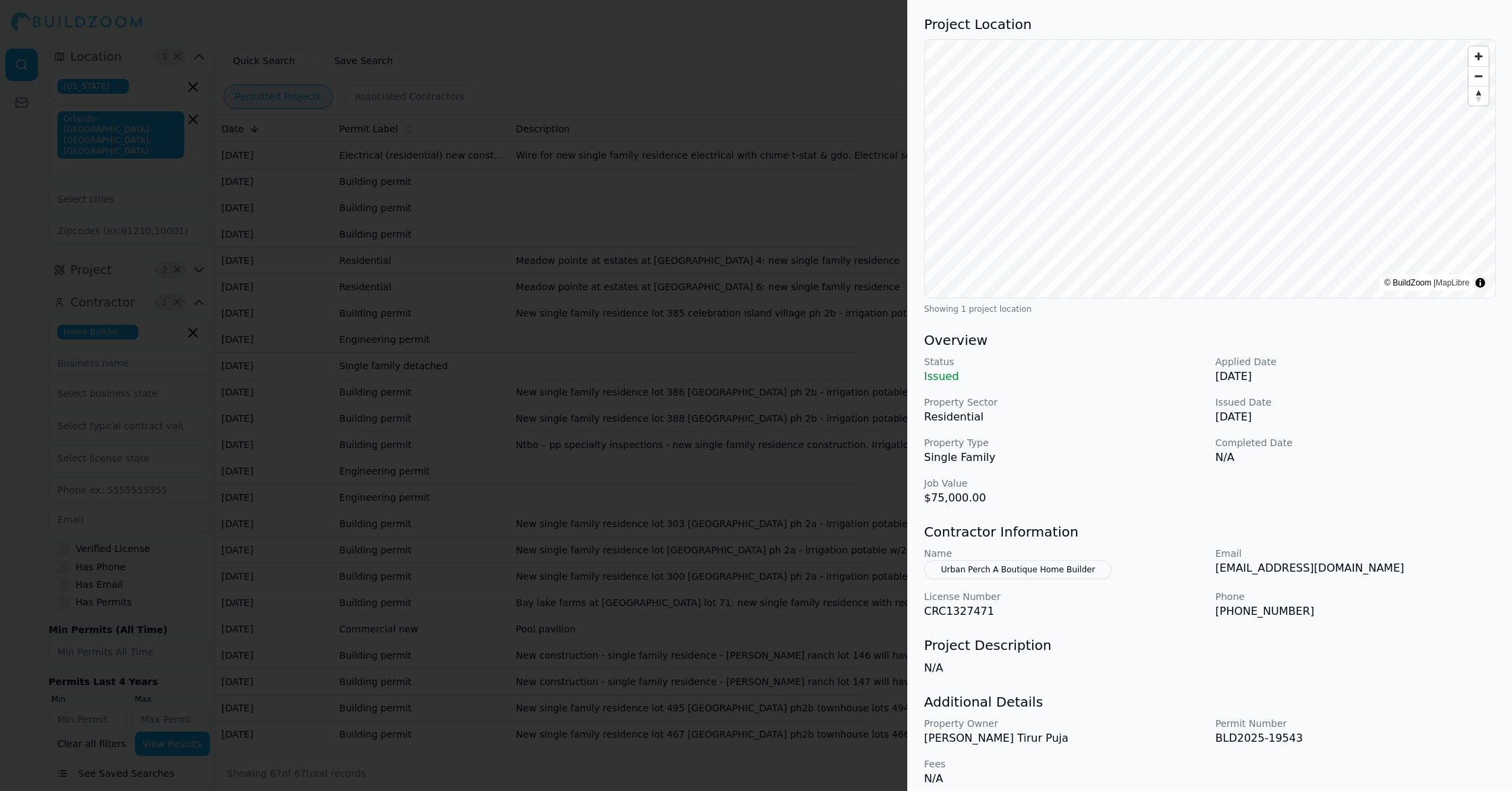
scroll to position [106, 0]
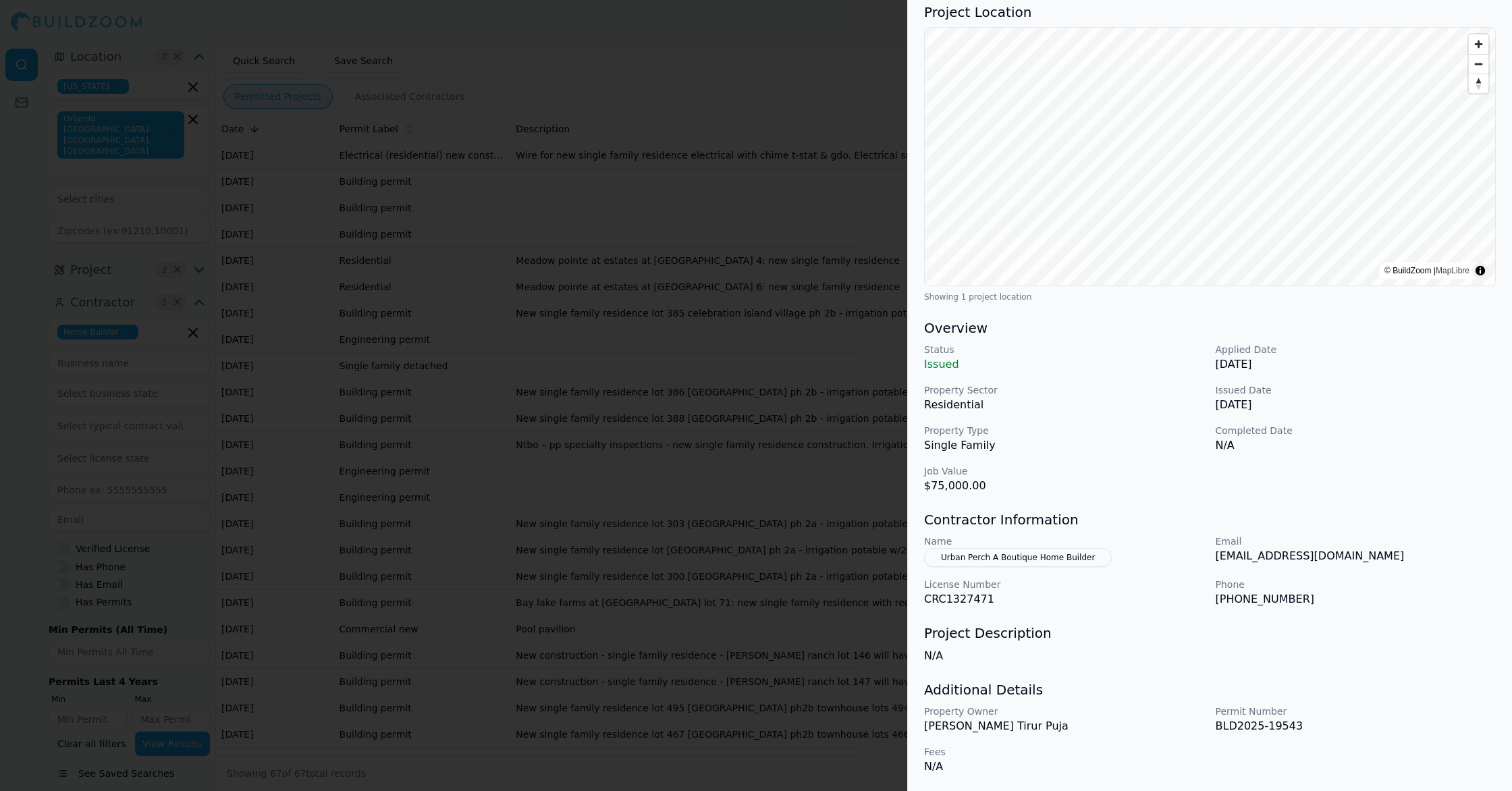
click at [843, 284] on div at bounding box center [756, 396] width 1512 height 791
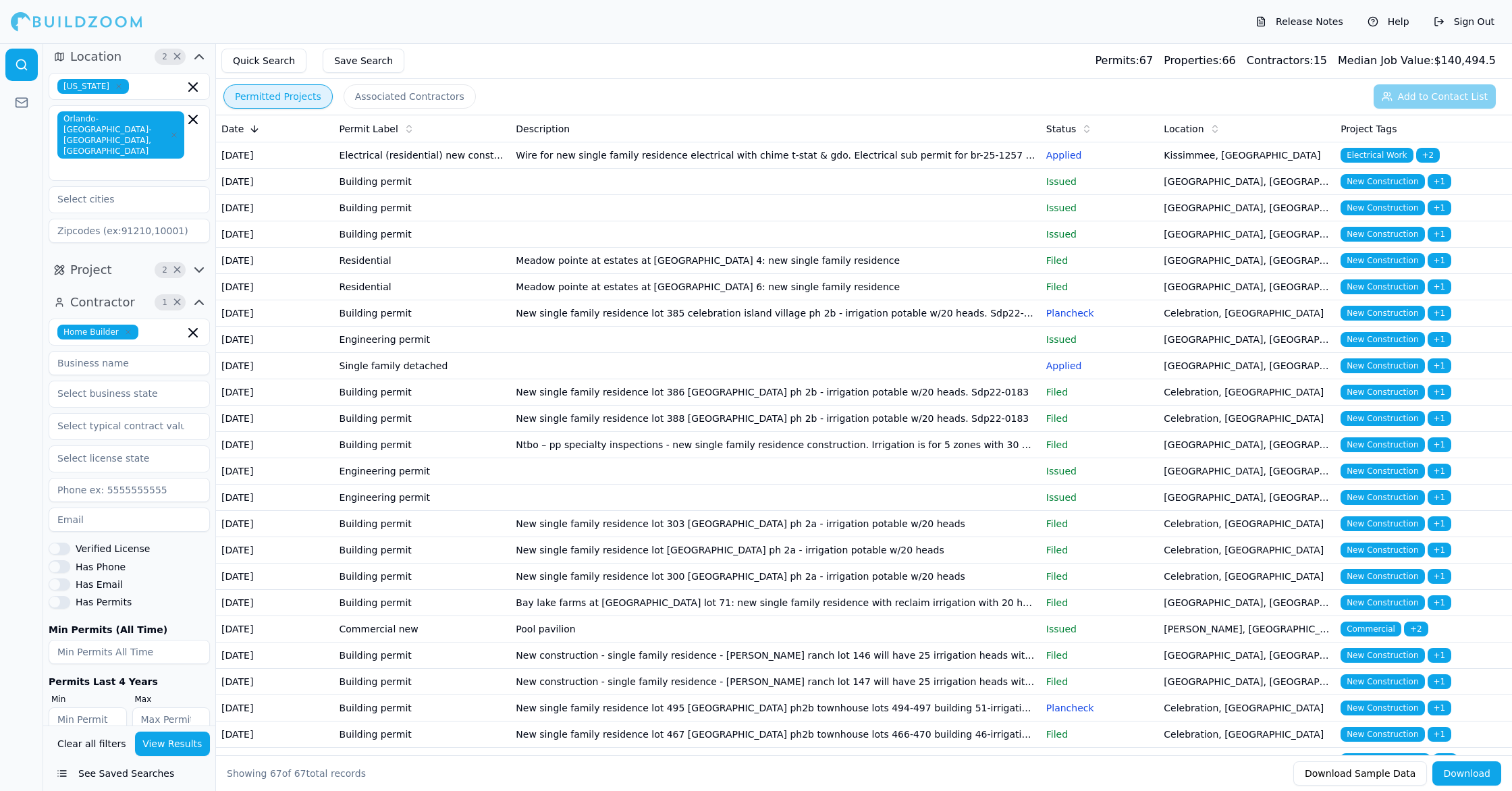
click at [1394, 216] on span "New Construction" at bounding box center [1382, 208] width 84 height 15
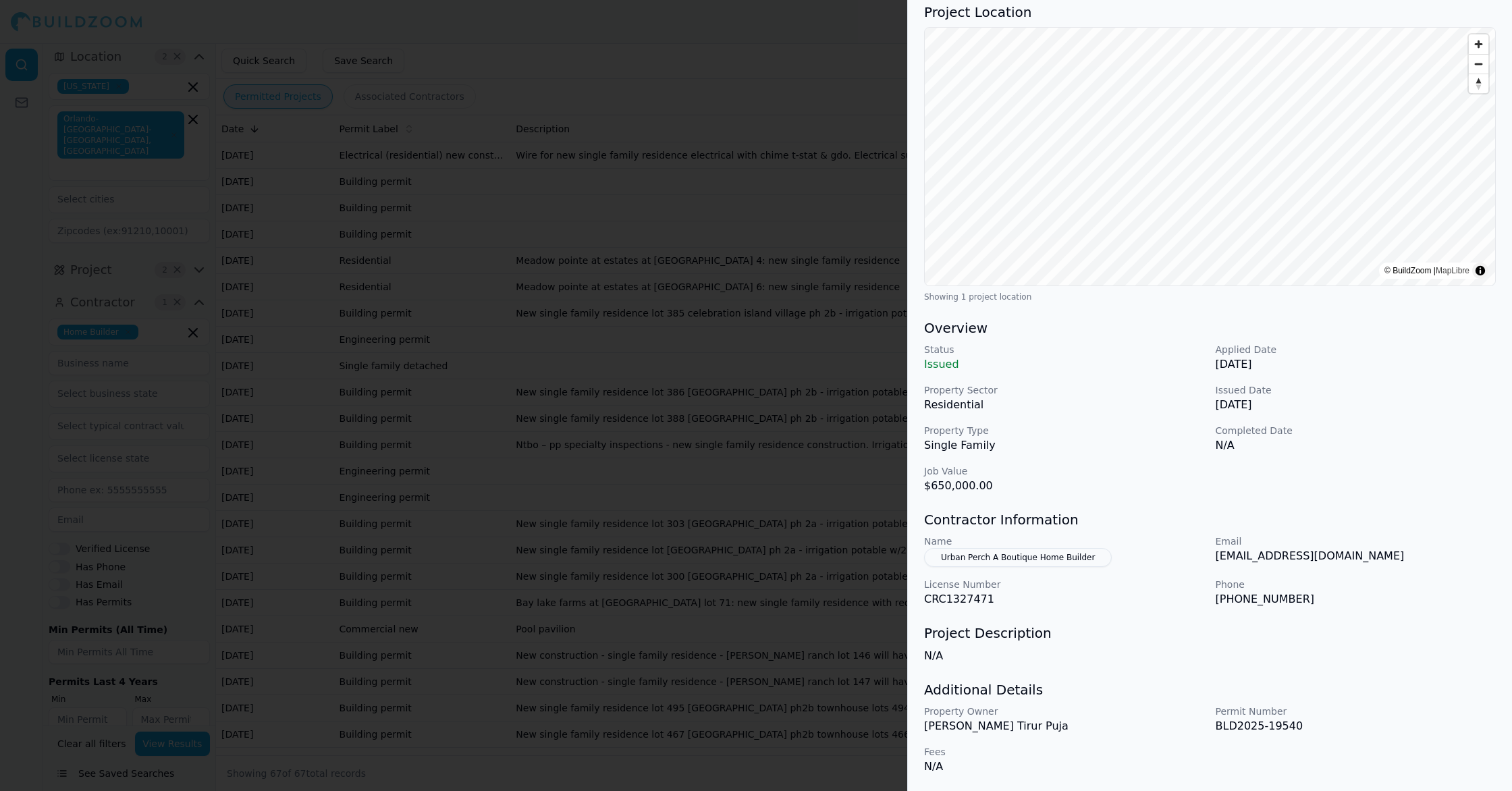
click at [702, 410] on div at bounding box center [756, 396] width 1512 height 791
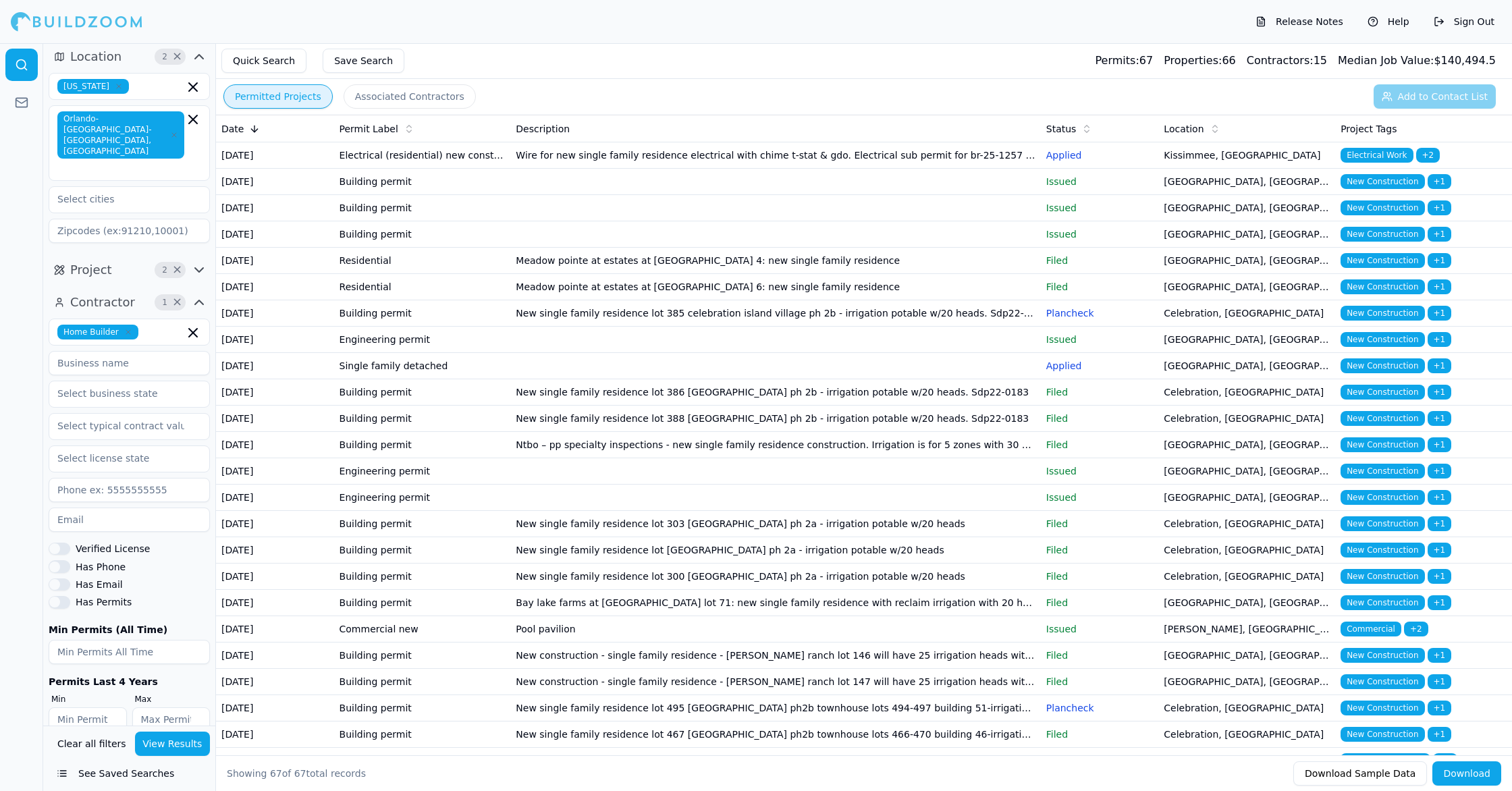
click at [403, 97] on button "Associated Contractors" at bounding box center [410, 97] width 133 height 24
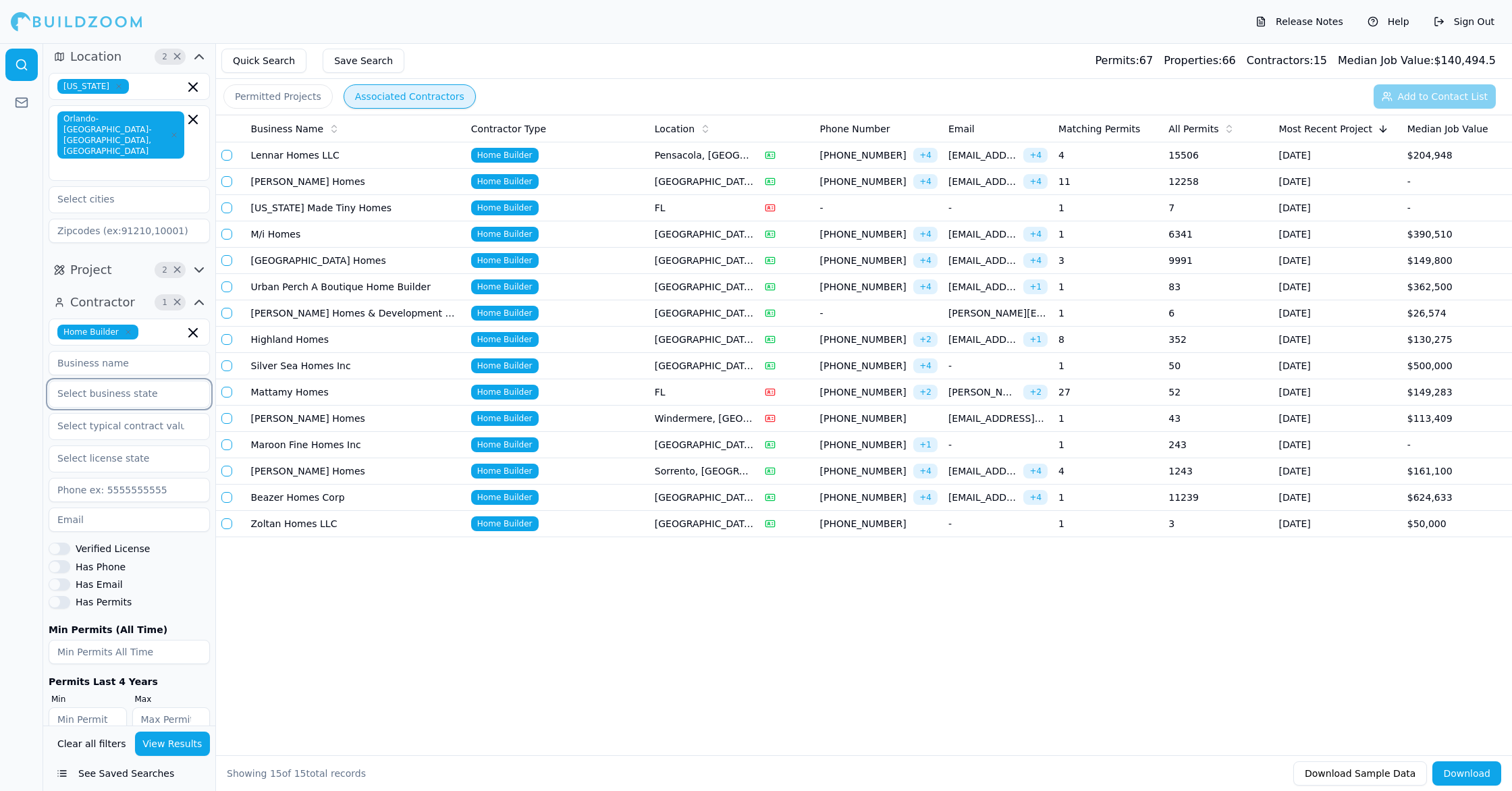
click at [158, 382] on input "text" at bounding box center [120, 394] width 143 height 24
click at [153, 446] on input "text" at bounding box center [120, 458] width 143 height 24
click at [195, 268] on icon "button" at bounding box center [199, 270] width 8 height 4
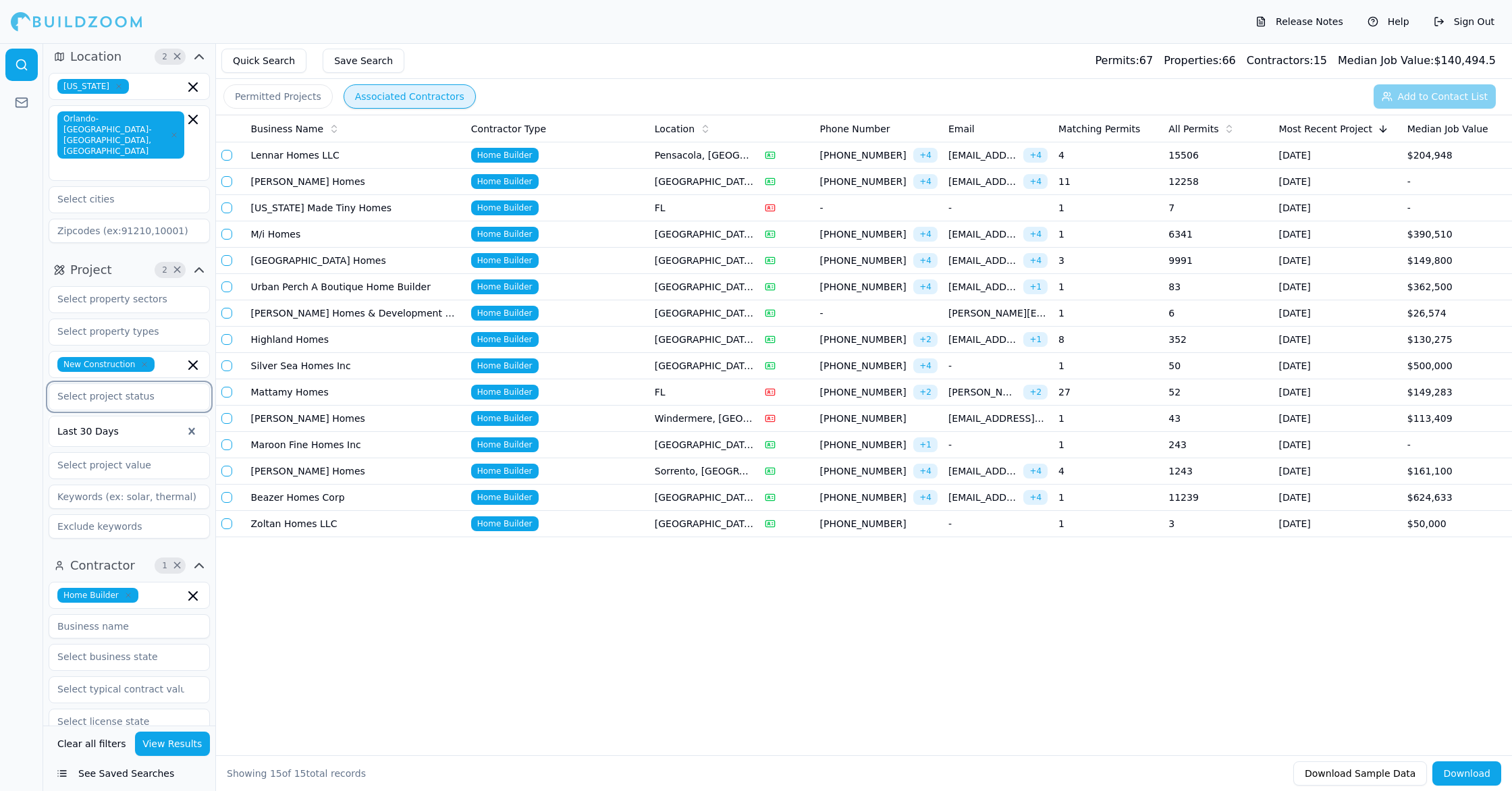
click at [156, 384] on input "text" at bounding box center [120, 396] width 143 height 24
click at [160, 357] on input "text" at bounding box center [172, 364] width 24 height 15
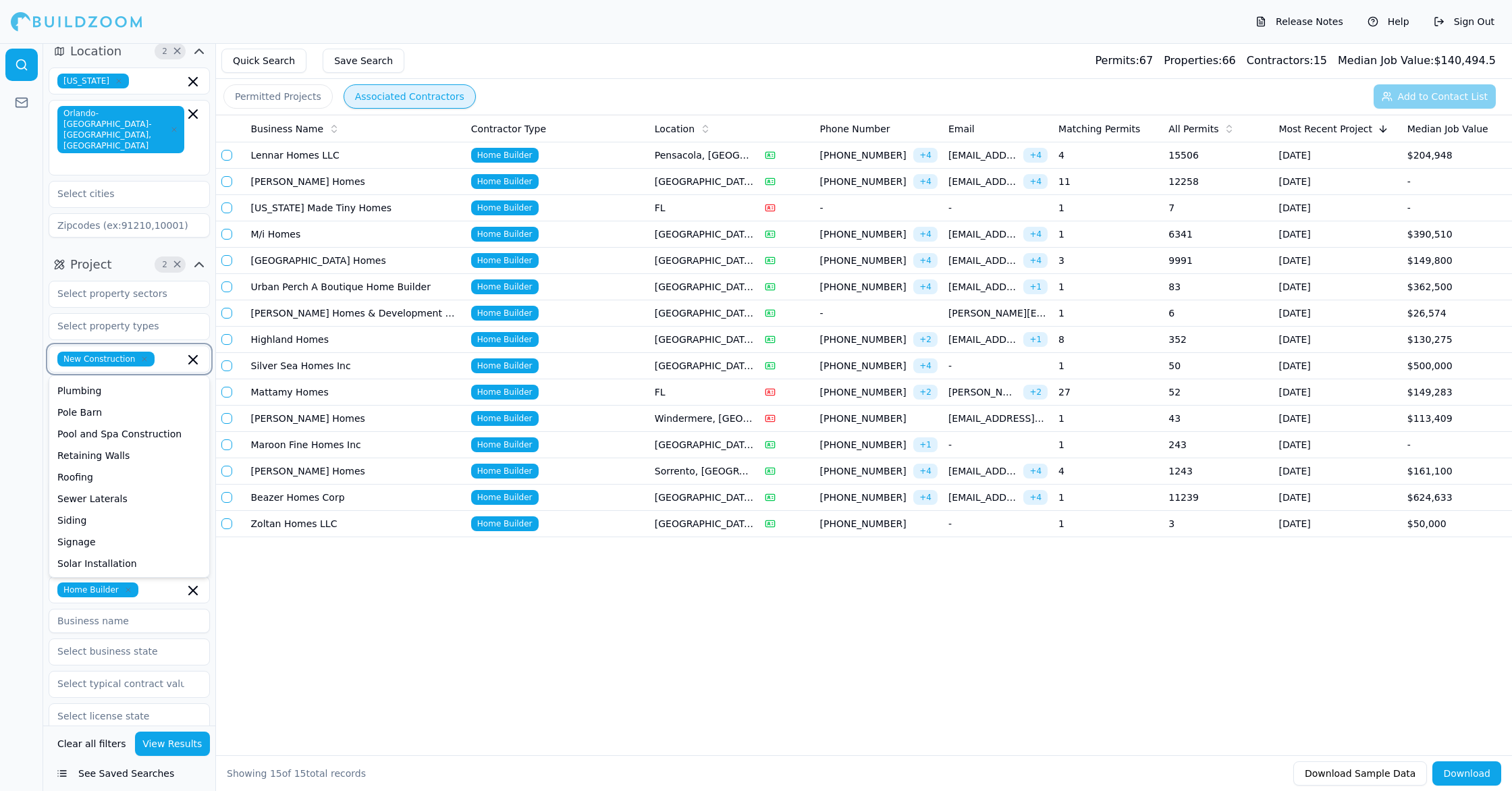
scroll to position [11, 0]
click at [96, 466] on div "Roofing" at bounding box center [129, 476] width 155 height 21
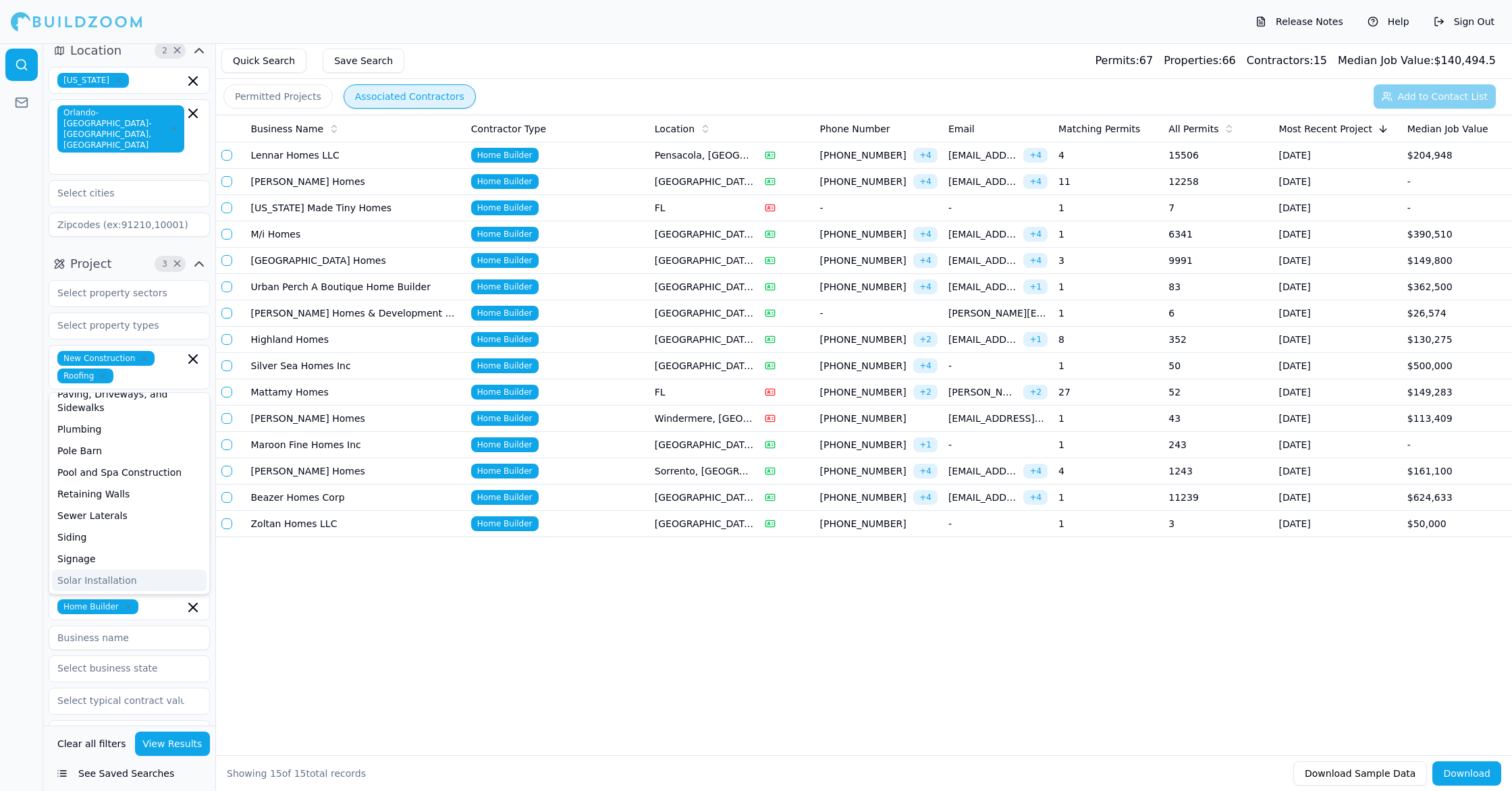
click at [184, 702] on button "View Results" at bounding box center [172, 744] width 76 height 24
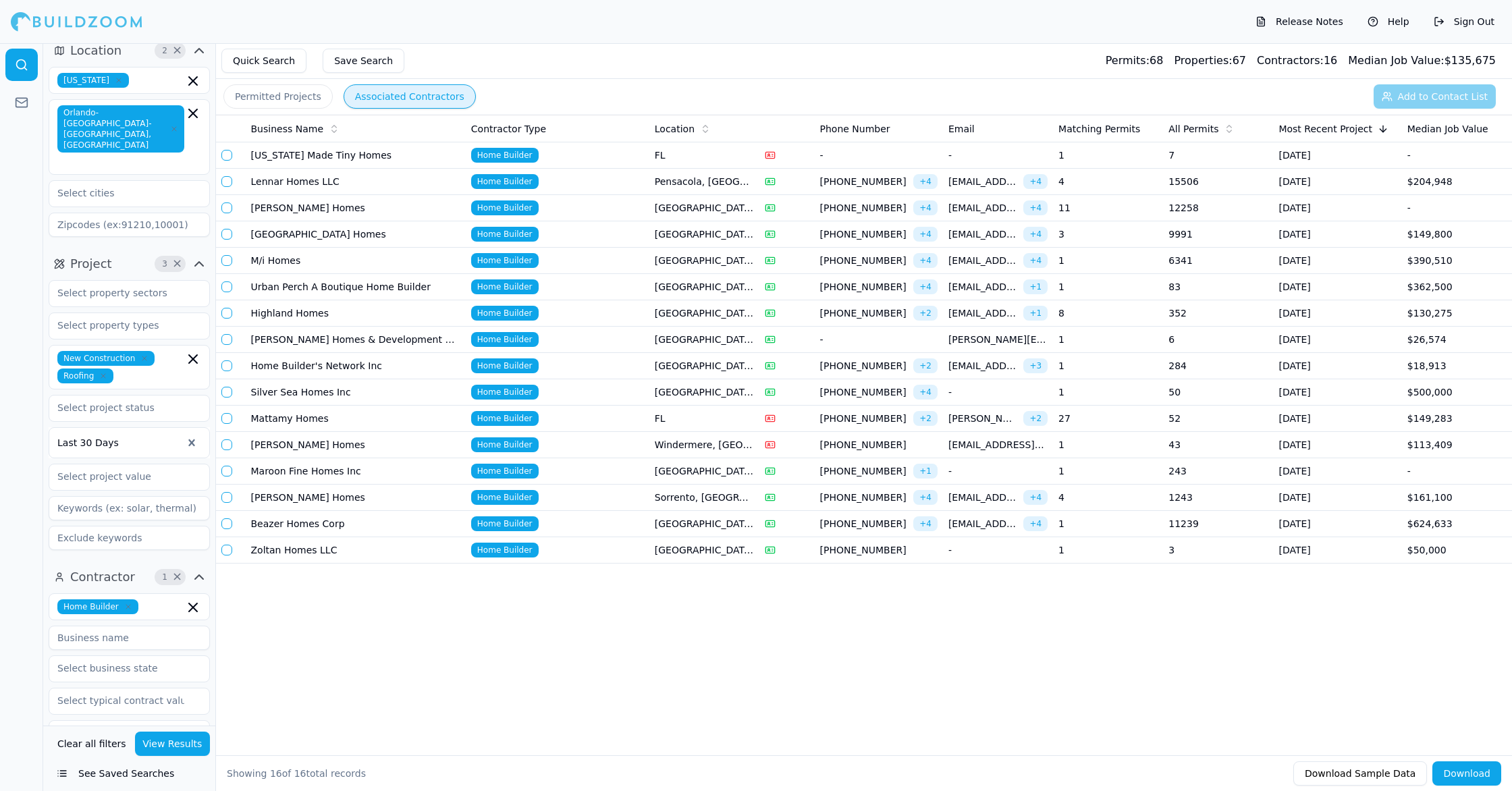
click at [1209, 531] on td "11239" at bounding box center [1217, 524] width 110 height 27
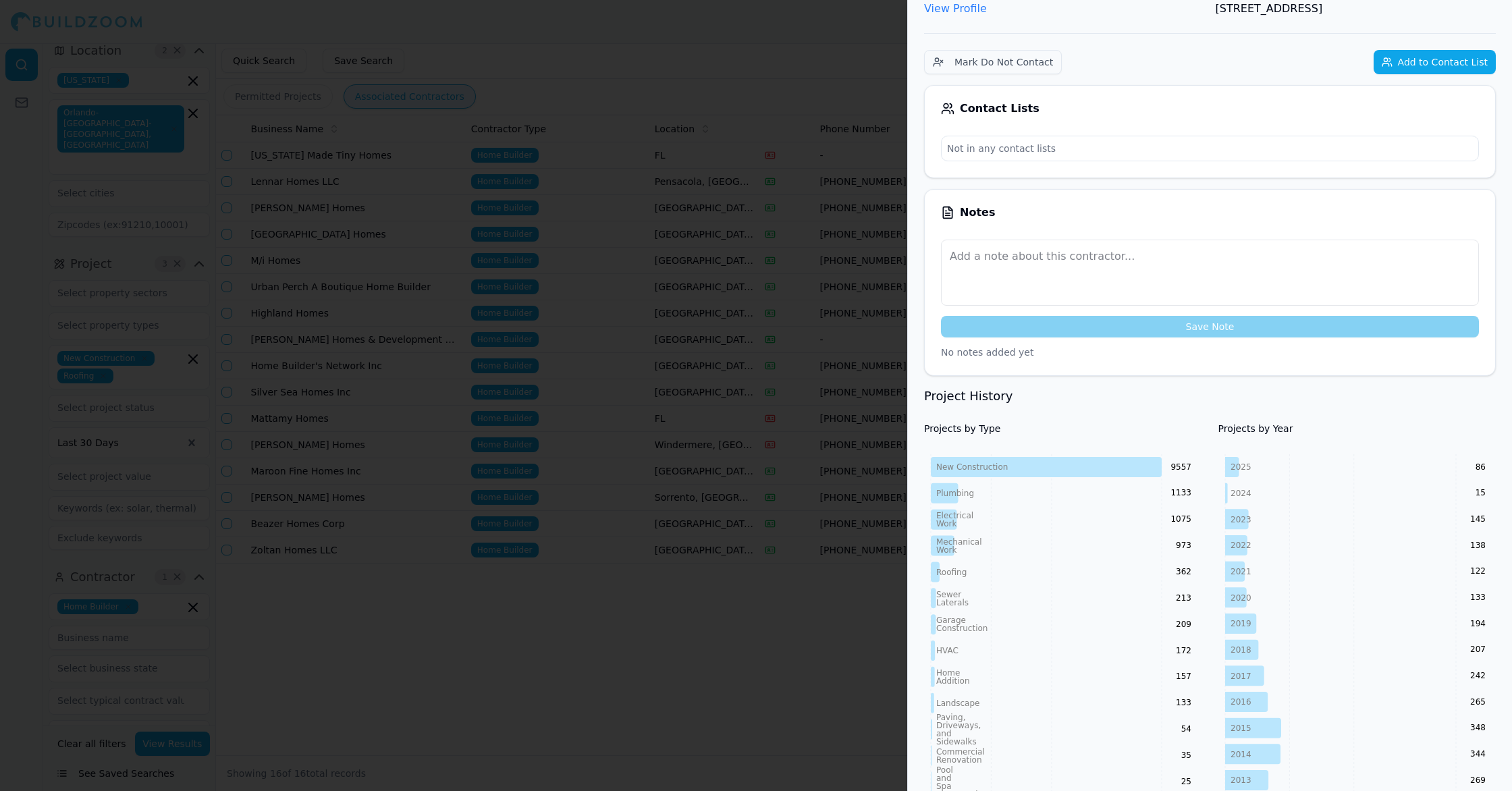
scroll to position [342, 0]
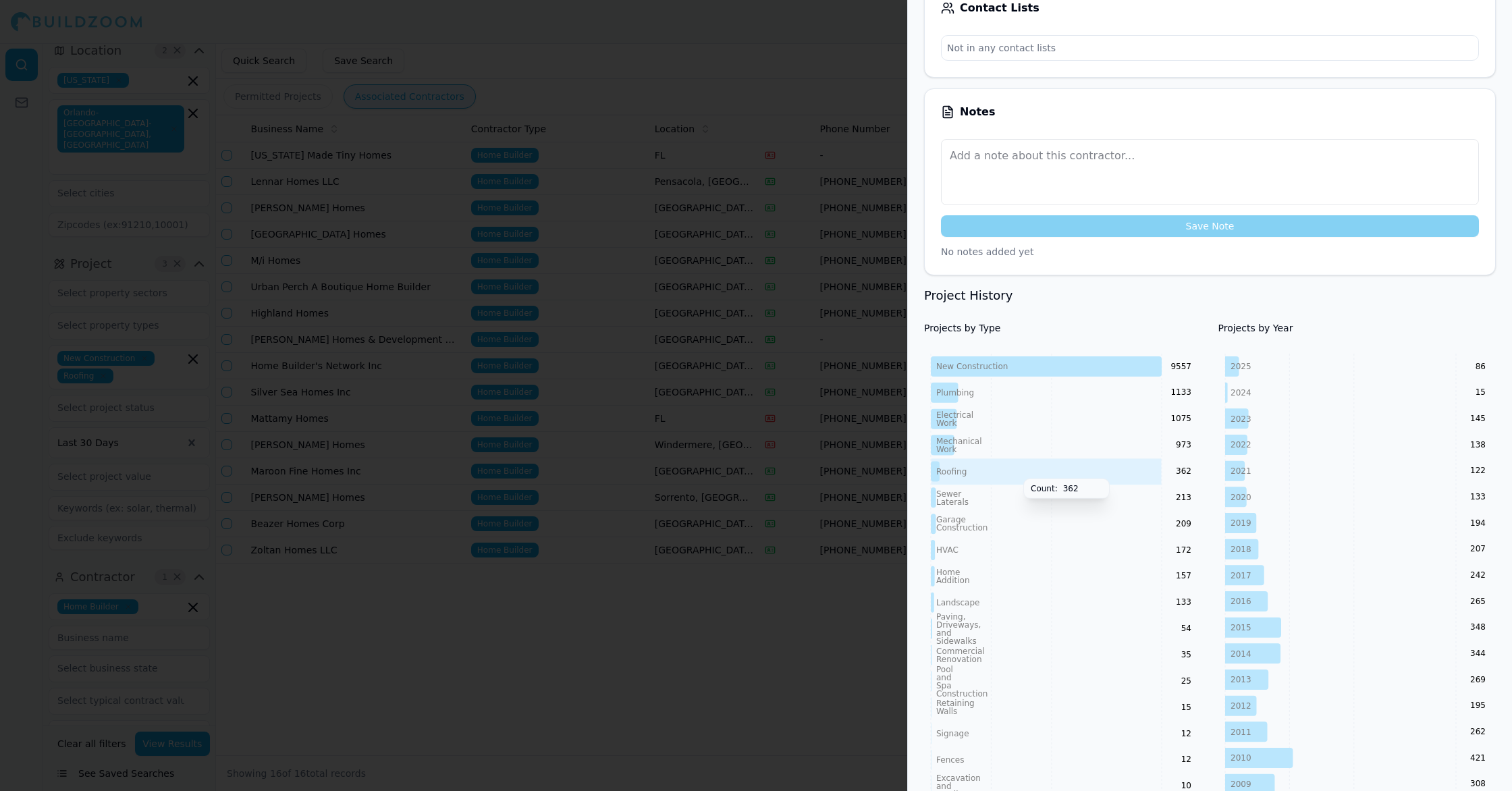
click at [1116, 476] on icon "New Construction Plumbing Electrical Work Mechanical Work Roofing Sewer Lateral…" at bounding box center [1063, 721] width 278 height 735
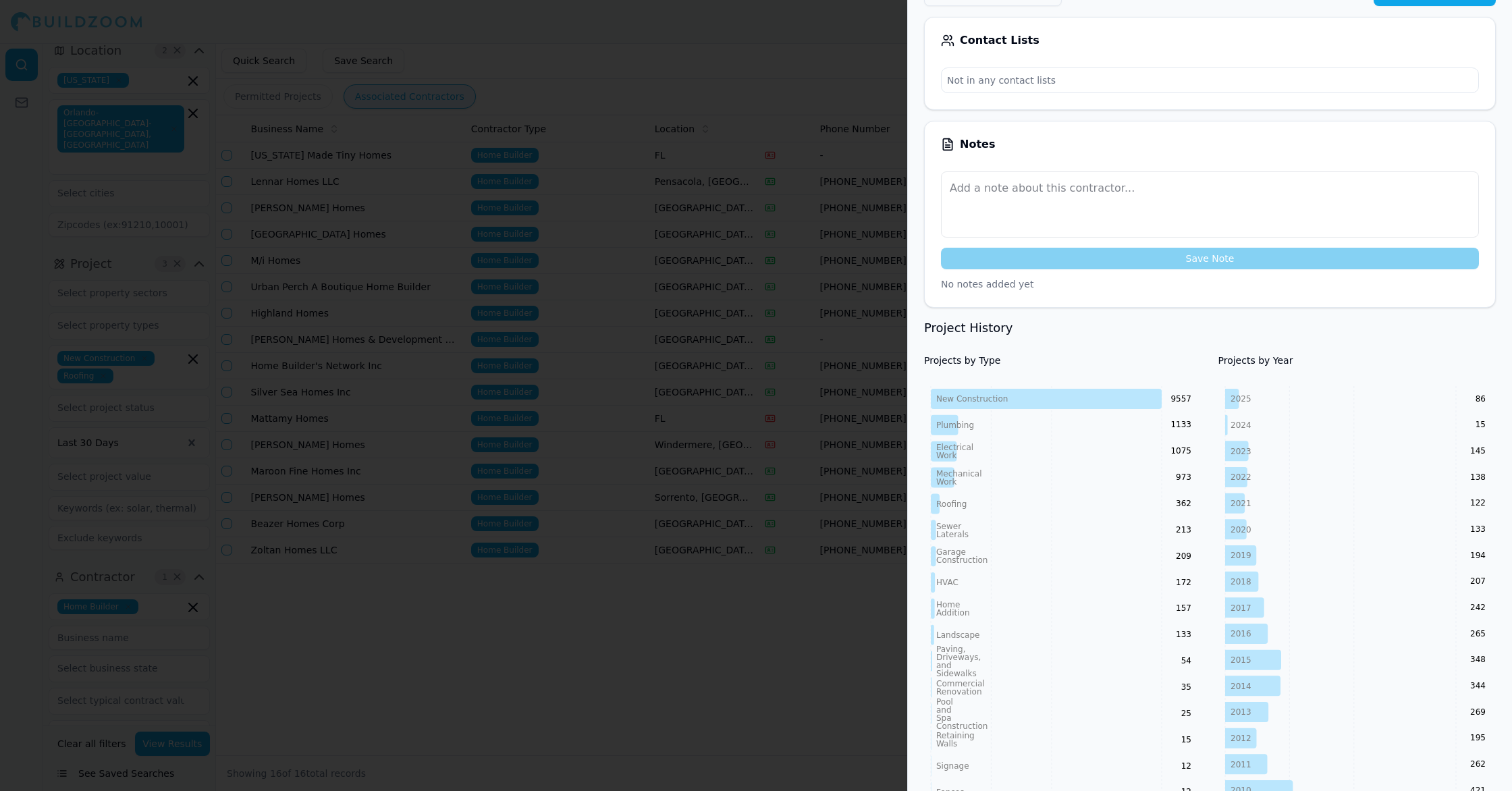
scroll to position [0, 0]
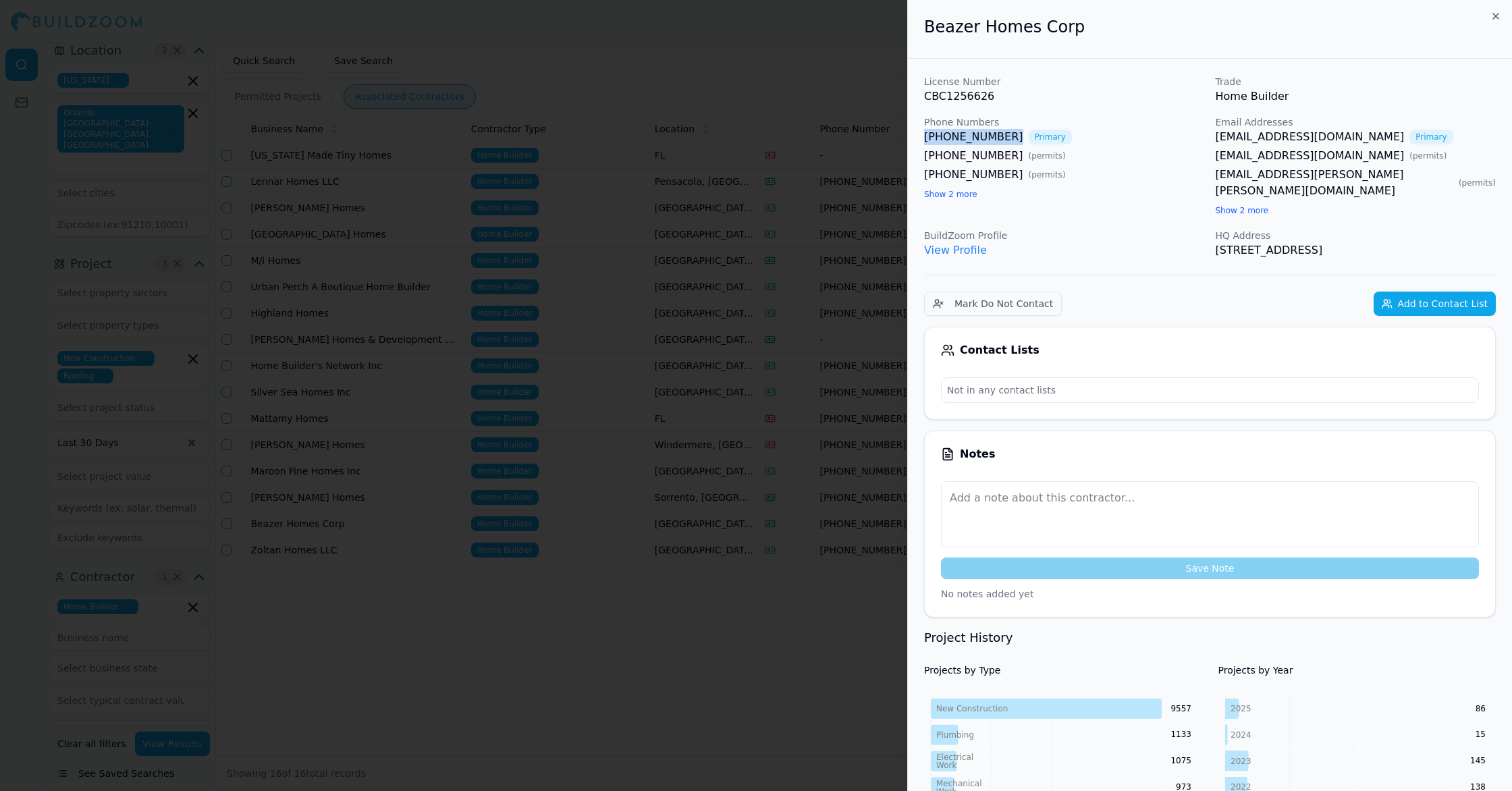
copy link "[PHONE_NUMBER]"
